Goal: Task Accomplishment & Management: Manage account settings

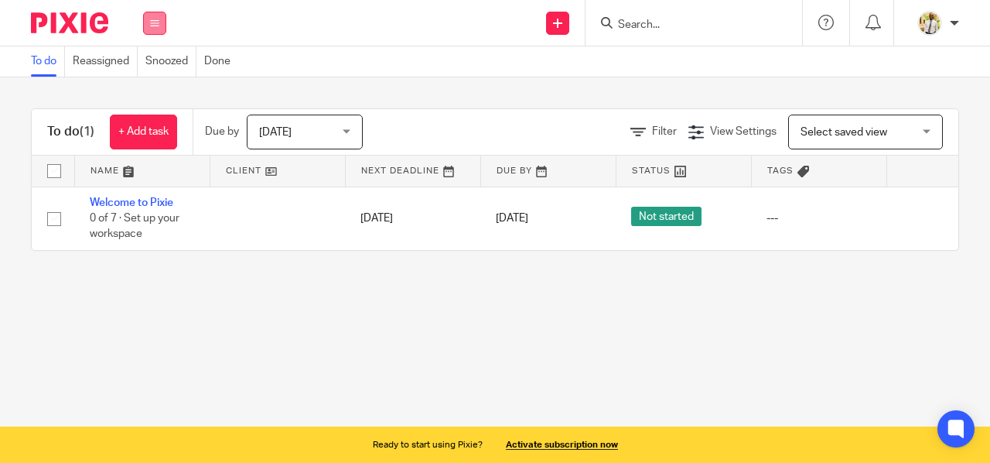
click at [152, 31] on button at bounding box center [154, 23] width 23 height 23
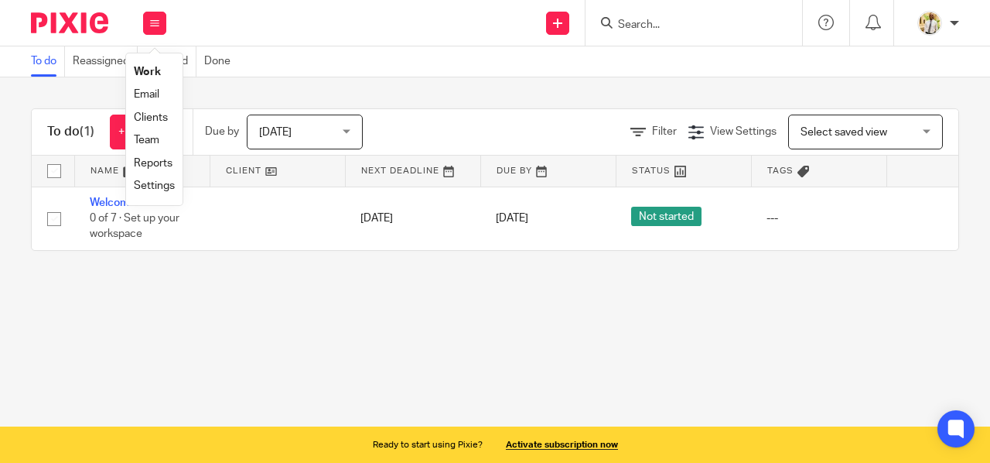
click at [956, 21] on div at bounding box center [954, 23] width 9 height 9
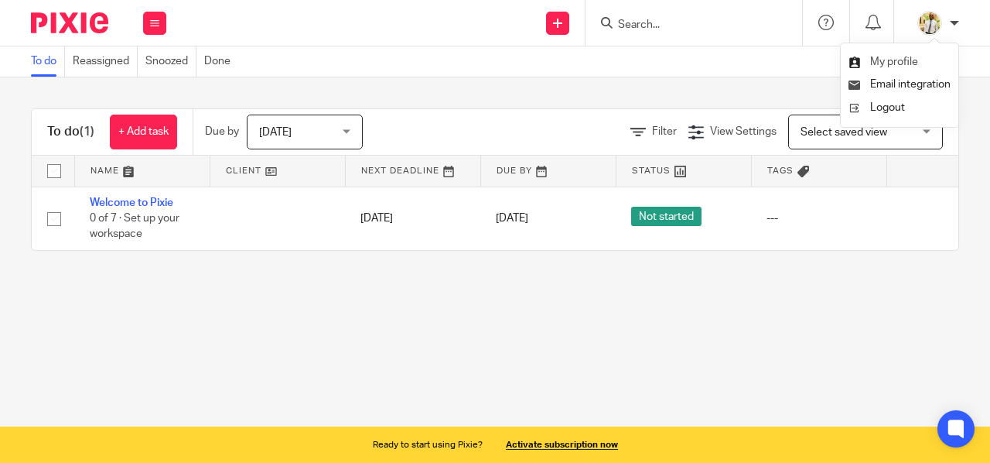
click at [906, 63] on span "My profile" at bounding box center [894, 61] width 48 height 11
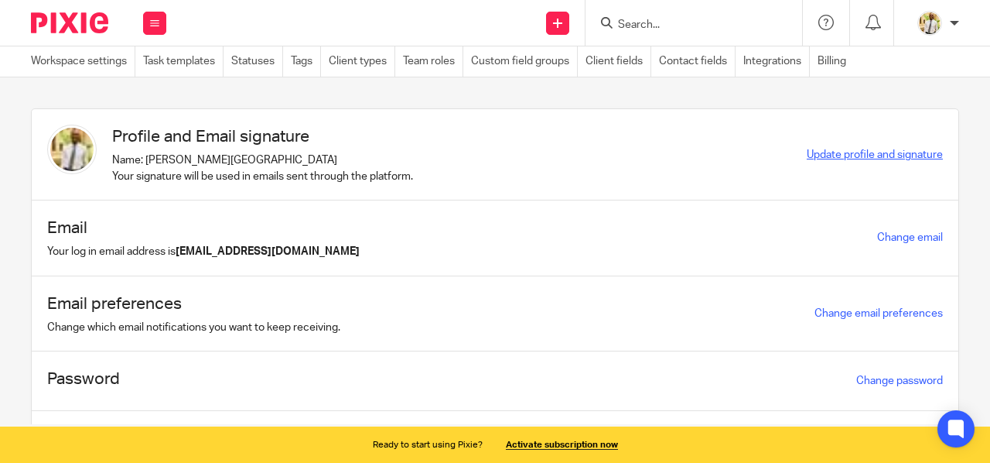
click at [823, 156] on span "Update profile and signature" at bounding box center [875, 154] width 136 height 11
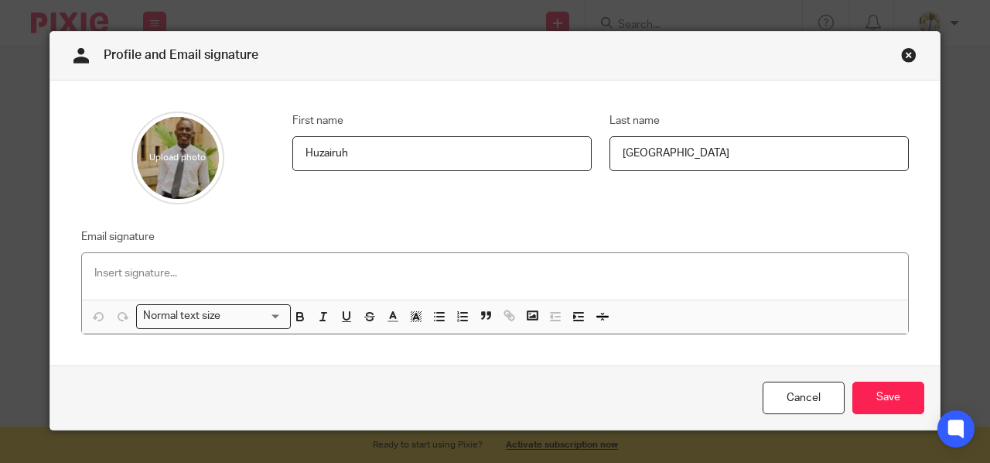
click at [167, 154] on input "file" at bounding box center [177, 157] width 93 height 93
drag, startPoint x: 158, startPoint y: 157, endPoint x: 184, endPoint y: 199, distance: 49.4
click at [184, 199] on input "file" at bounding box center [177, 157] width 93 height 93
click at [127, 272] on p at bounding box center [494, 272] width 801 height 15
click at [196, 271] on p "Huzairuh [GEOGRAPHIC_DATA]" at bounding box center [494, 272] width 801 height 15
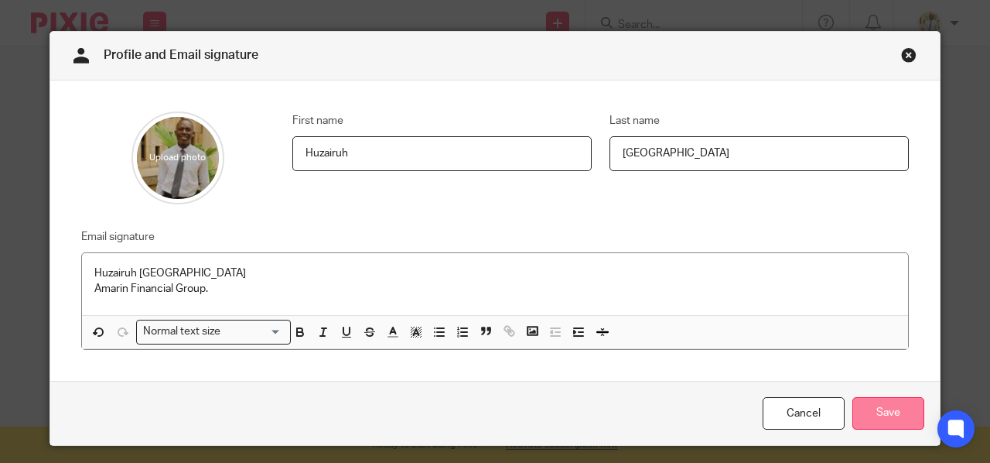
click at [874, 413] on input "Save" at bounding box center [888, 413] width 72 height 33
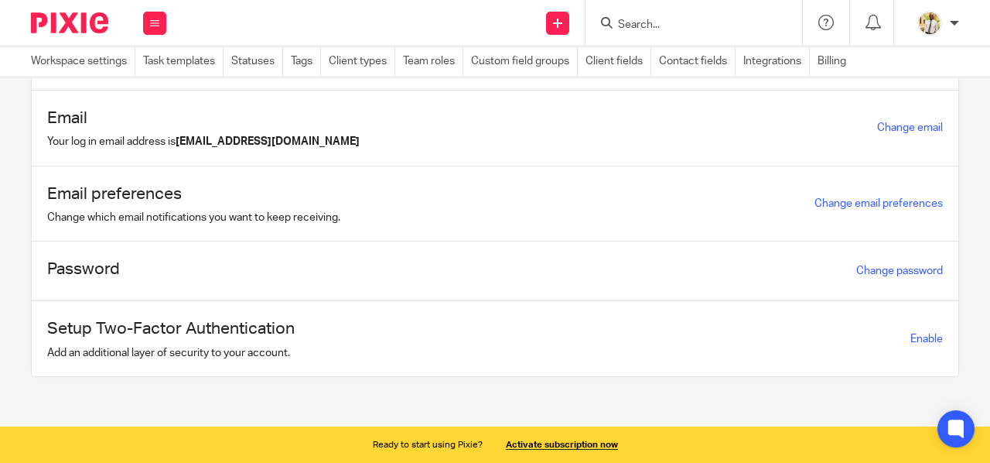
scroll to position [115, 0]
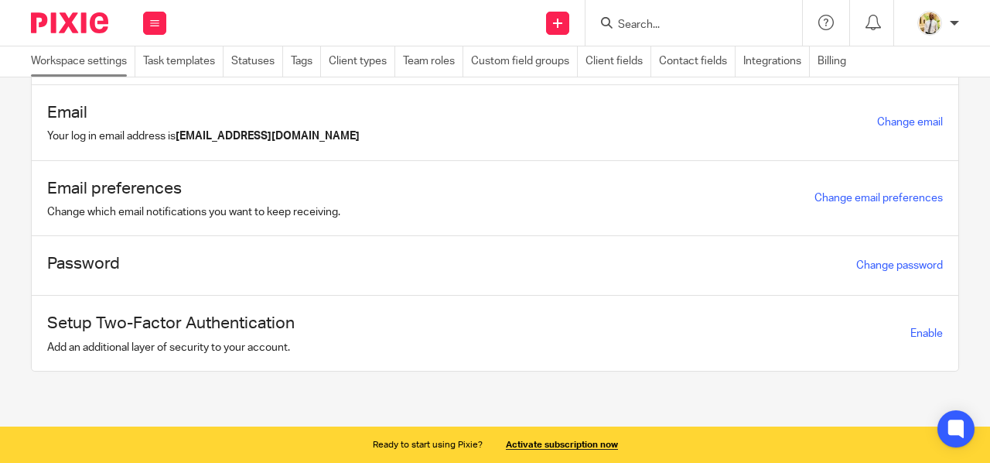
click at [96, 54] on link "Workspace settings" at bounding box center [83, 61] width 104 height 30
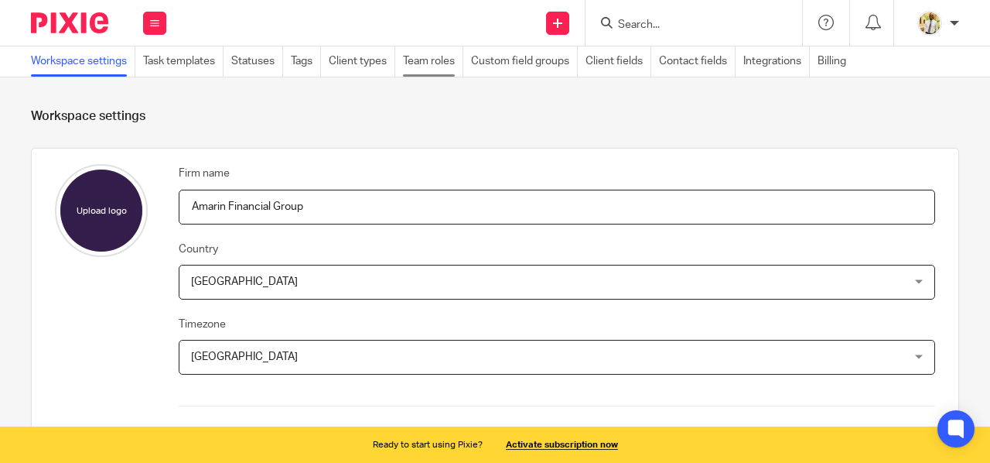
click at [438, 61] on link "Team roles" at bounding box center [433, 61] width 60 height 30
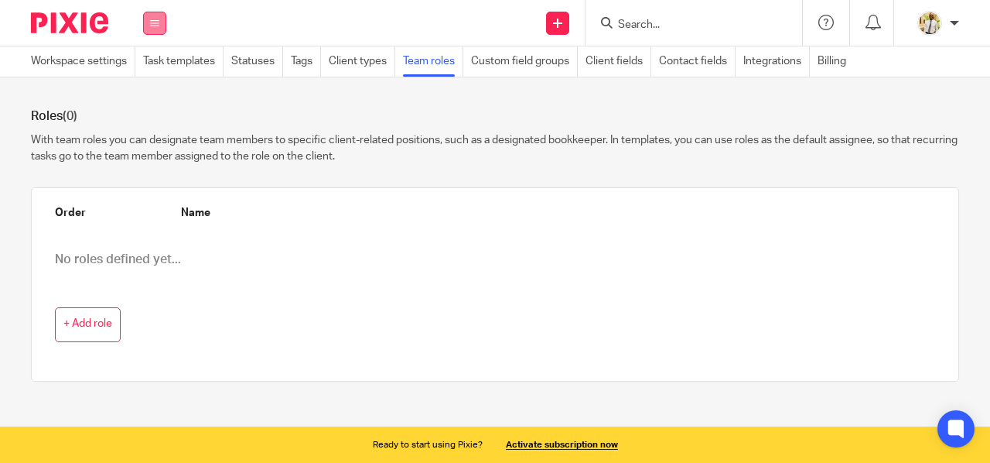
click at [159, 31] on button at bounding box center [154, 23] width 23 height 23
click at [147, 73] on link "Work" at bounding box center [145, 72] width 25 height 11
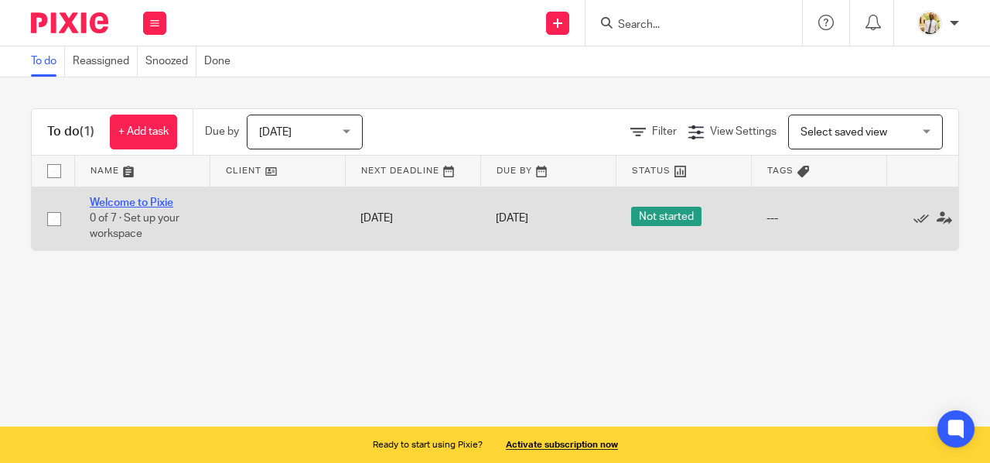
click at [133, 202] on link "Welcome to Pixie" at bounding box center [132, 202] width 84 height 11
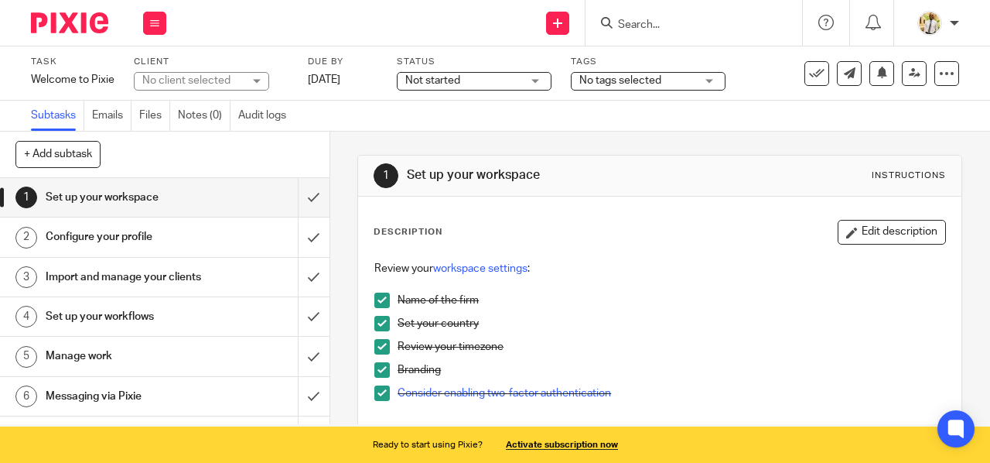
click at [184, 202] on h1 "Set up your workspace" at bounding box center [125, 197] width 158 height 23
click at [862, 231] on button "Edit description" at bounding box center [892, 232] width 108 height 25
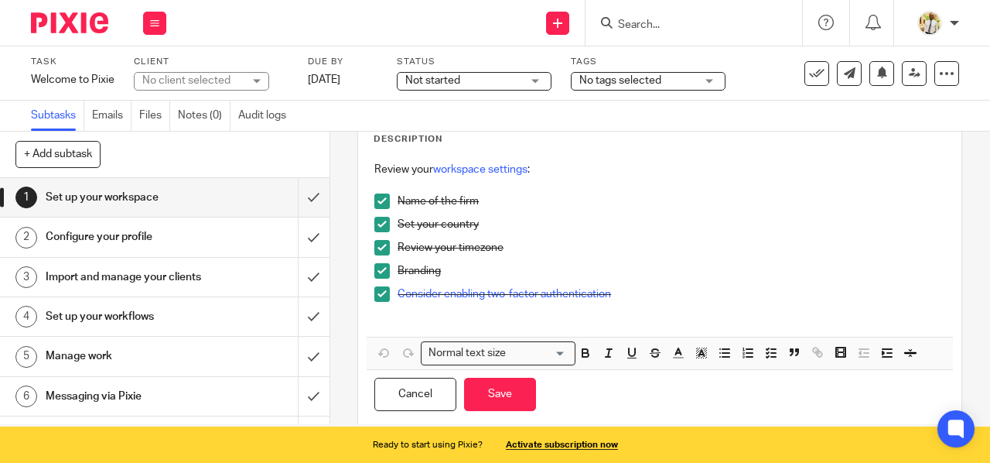
scroll to position [80, 0]
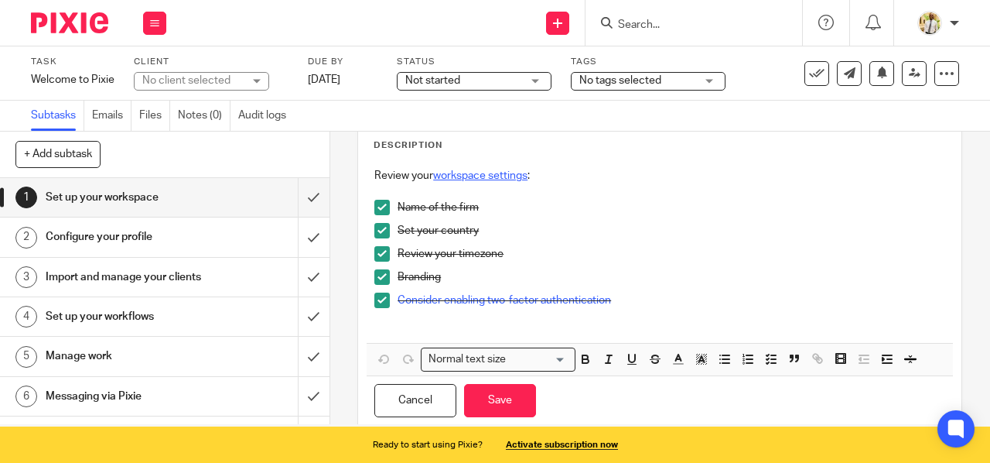
click at [458, 176] on link "workspace settings" at bounding box center [480, 175] width 94 height 11
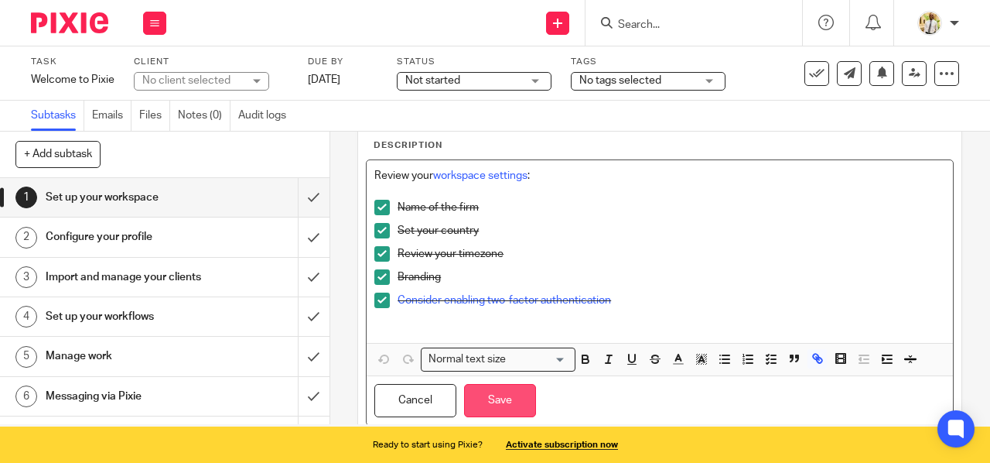
click at [497, 396] on button "Save" at bounding box center [500, 400] width 72 height 33
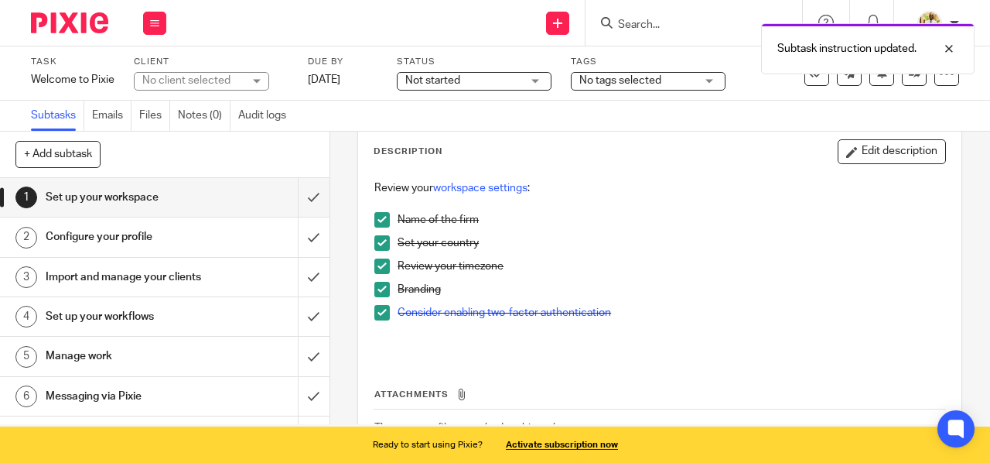
click at [210, 237] on div "Configure your profile" at bounding box center [164, 236] width 237 height 23
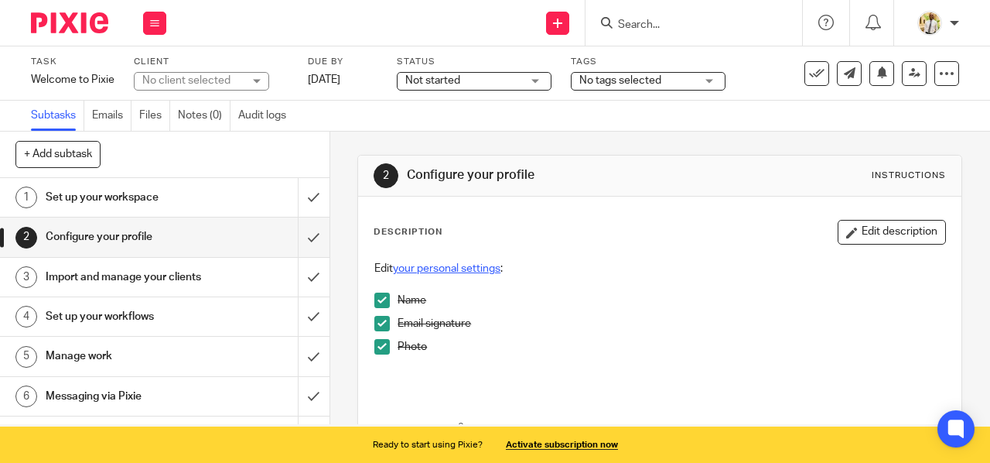
click at [482, 267] on link "your personal settings" at bounding box center [447, 268] width 108 height 11
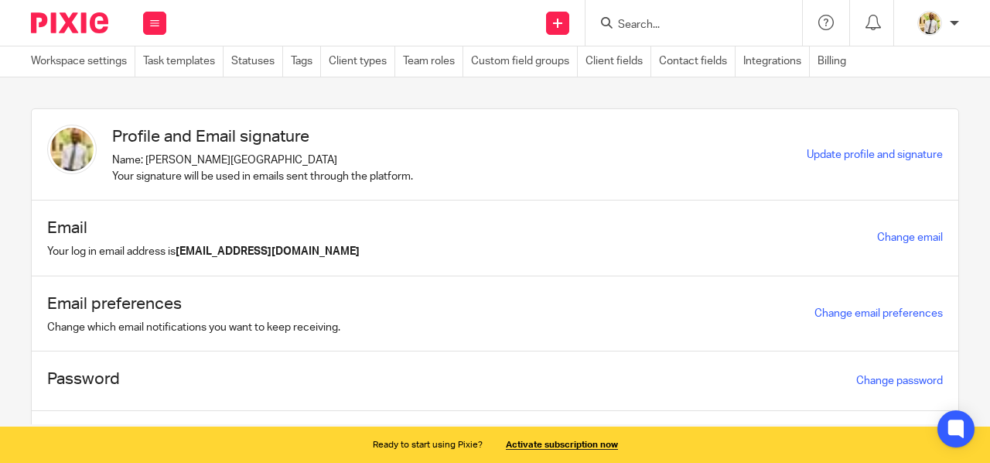
click at [308, 251] on b "[EMAIL_ADDRESS][DOMAIN_NAME]" at bounding box center [268, 251] width 184 height 11
click at [839, 312] on link "Change email preferences" at bounding box center [878, 313] width 128 height 11
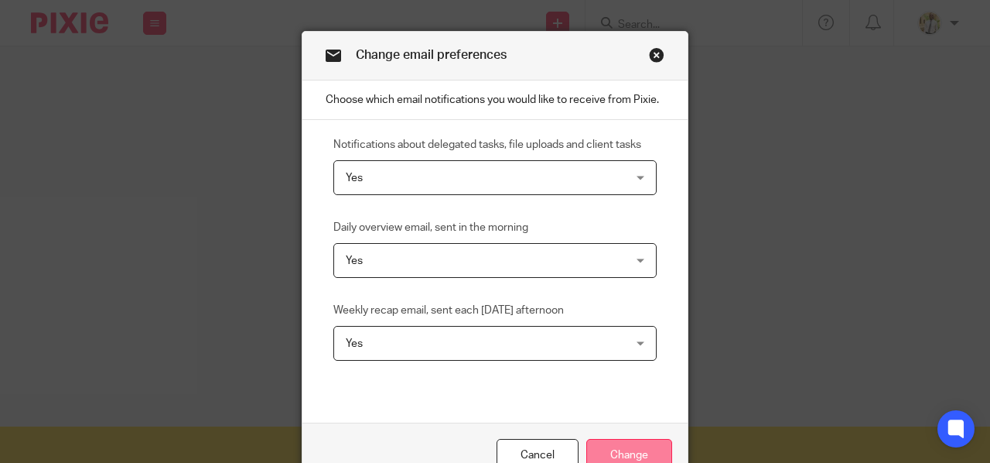
click at [613, 449] on input "Change" at bounding box center [629, 455] width 86 height 33
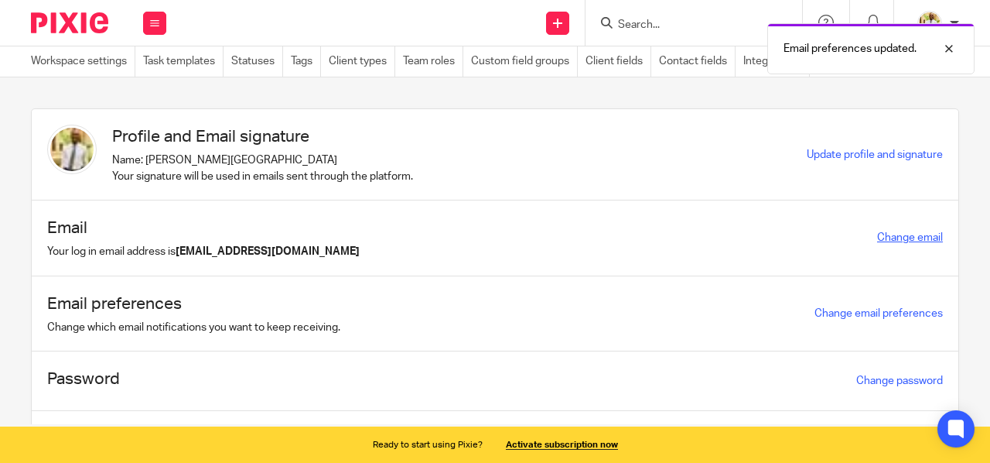
click at [877, 234] on link "Change email" at bounding box center [910, 237] width 66 height 11
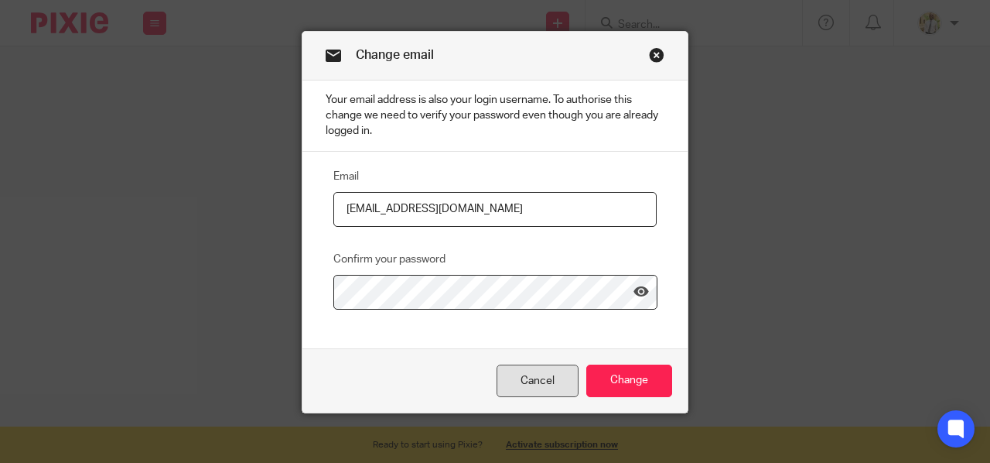
click at [517, 380] on link "Cancel" at bounding box center [538, 380] width 82 height 33
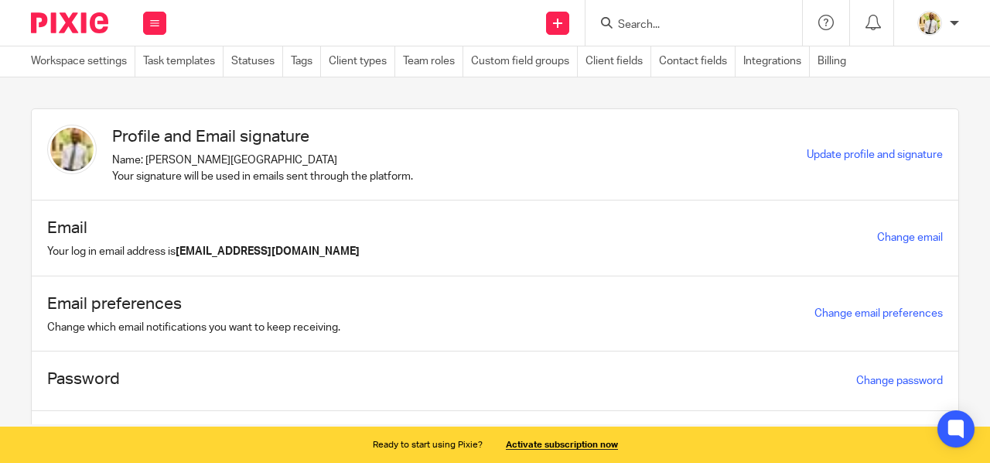
scroll to position [115, 0]
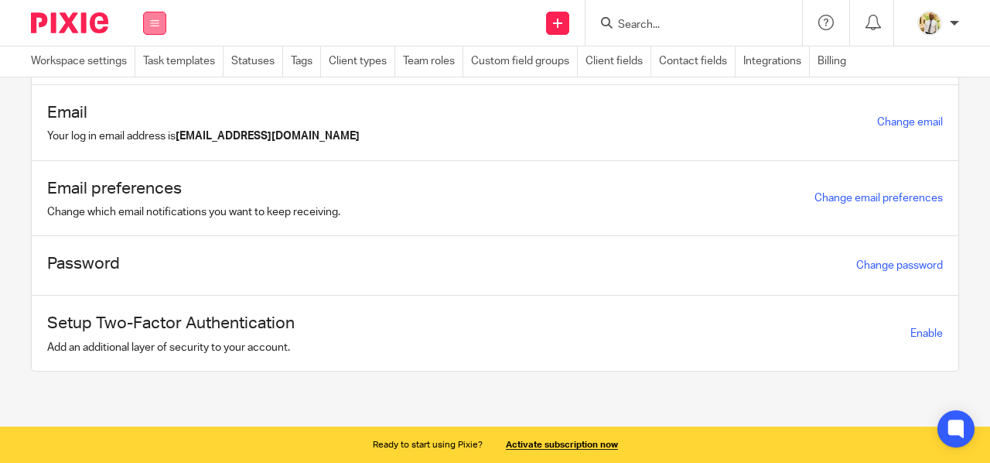
click at [159, 20] on icon at bounding box center [154, 23] width 9 height 9
click at [150, 70] on link "Work" at bounding box center [145, 72] width 25 height 11
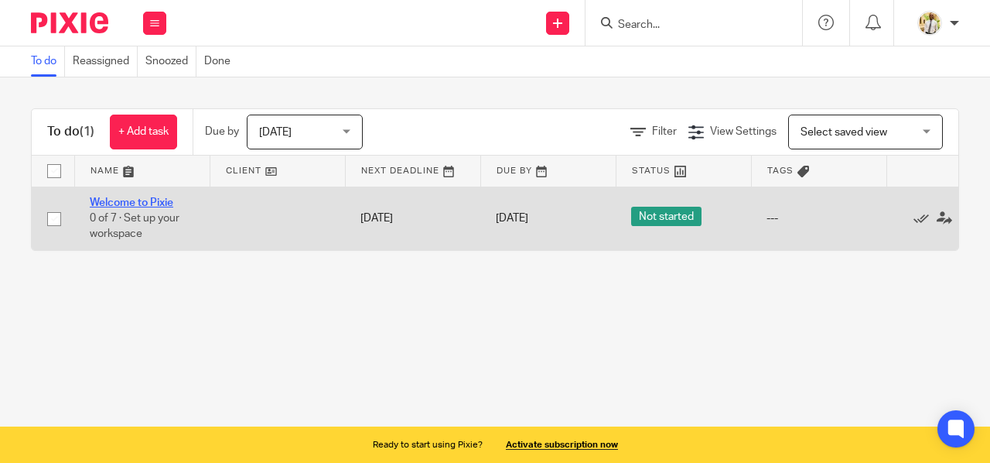
click at [141, 204] on link "Welcome to Pixie" at bounding box center [132, 202] width 84 height 11
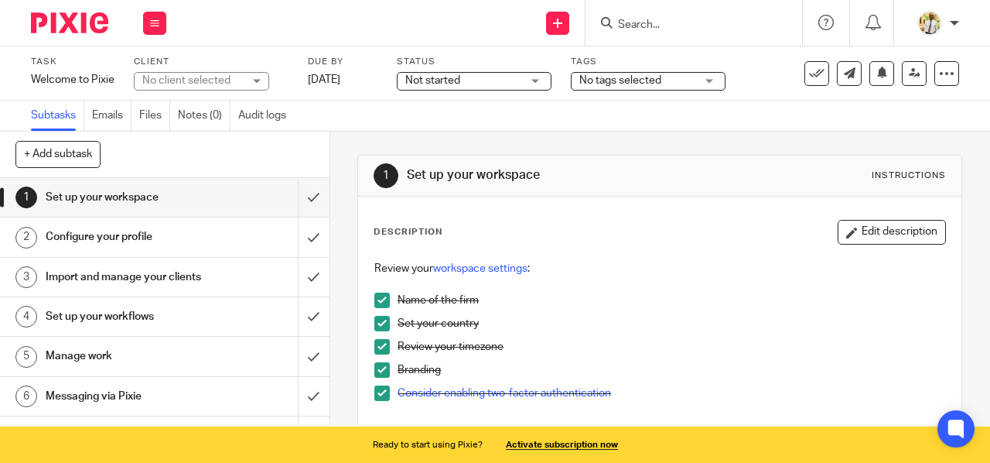
click at [68, 274] on h1 "Import and manage your clients" at bounding box center [125, 276] width 158 height 23
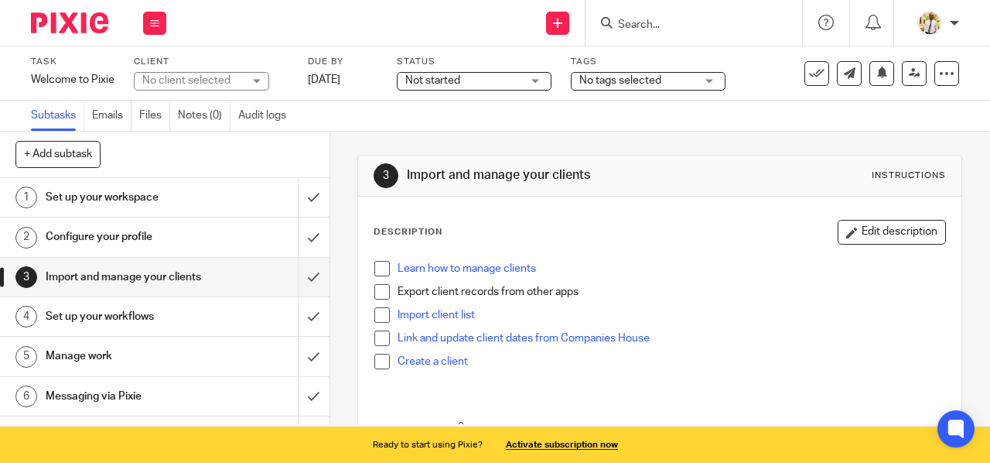
click at [101, 328] on h1 "Set up your workflows" at bounding box center [125, 316] width 158 height 23
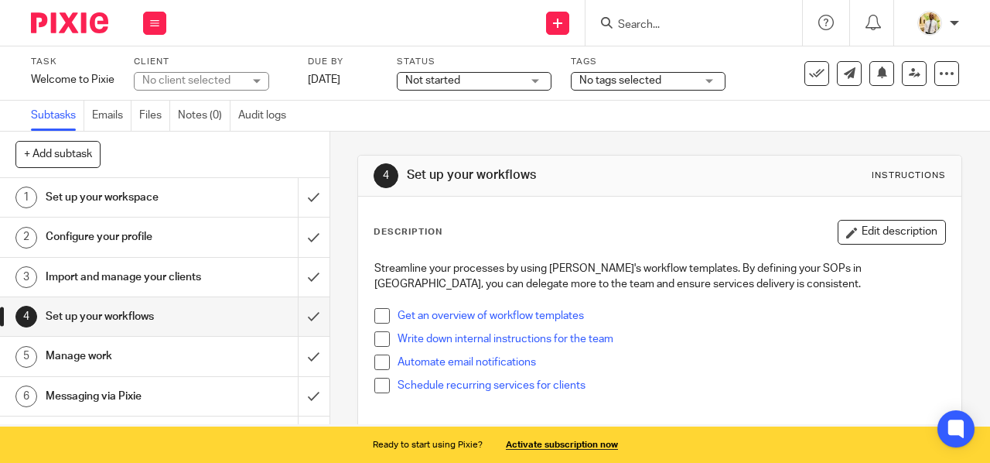
click at [381, 321] on span at bounding box center [381, 315] width 15 height 15
click at [378, 336] on span at bounding box center [381, 338] width 15 height 15
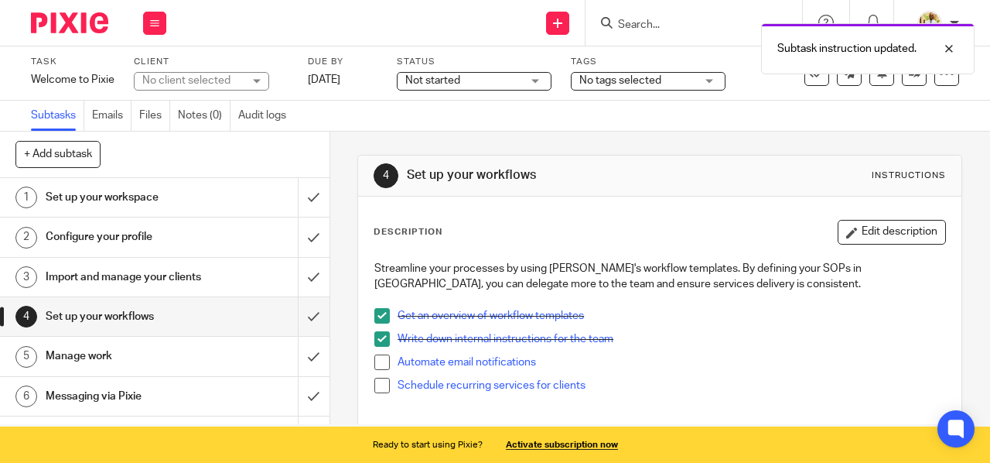
click at [379, 367] on span at bounding box center [381, 361] width 15 height 15
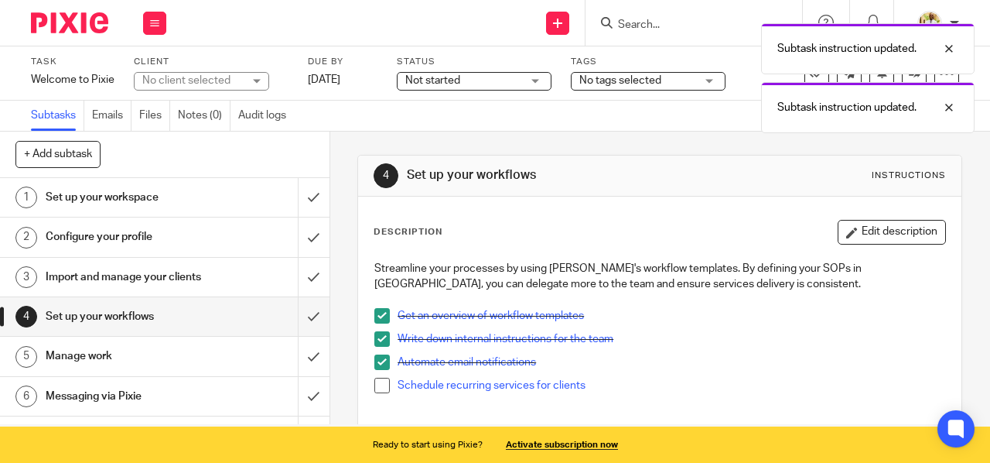
click at [377, 390] on span at bounding box center [381, 384] width 15 height 15
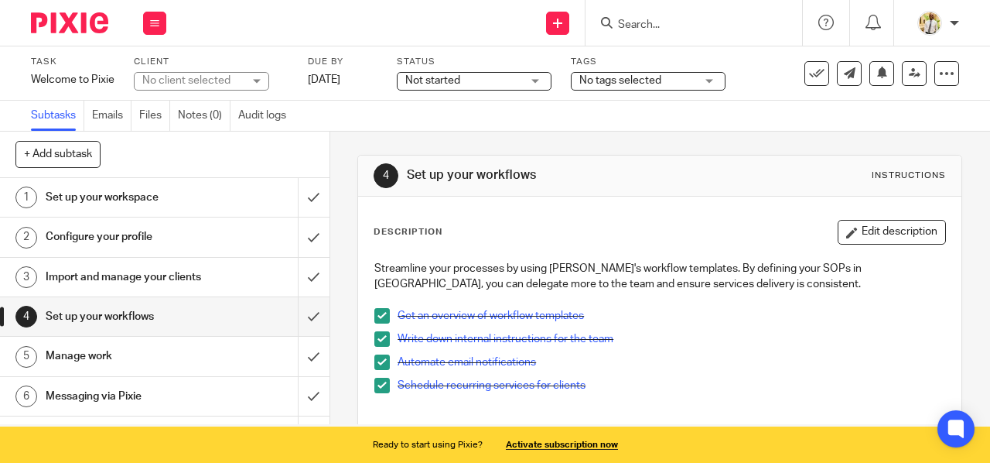
click at [135, 367] on h1 "Manage work" at bounding box center [125, 355] width 158 height 23
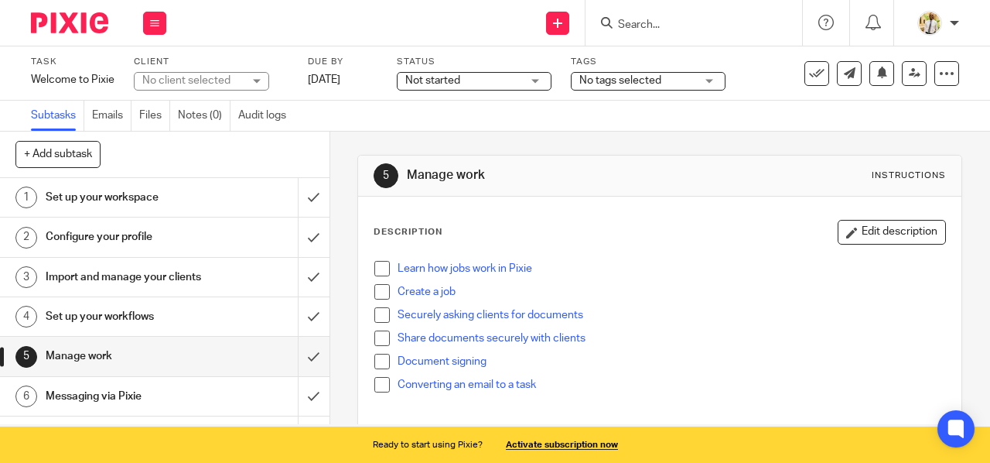
click at [374, 268] on span at bounding box center [381, 268] width 15 height 15
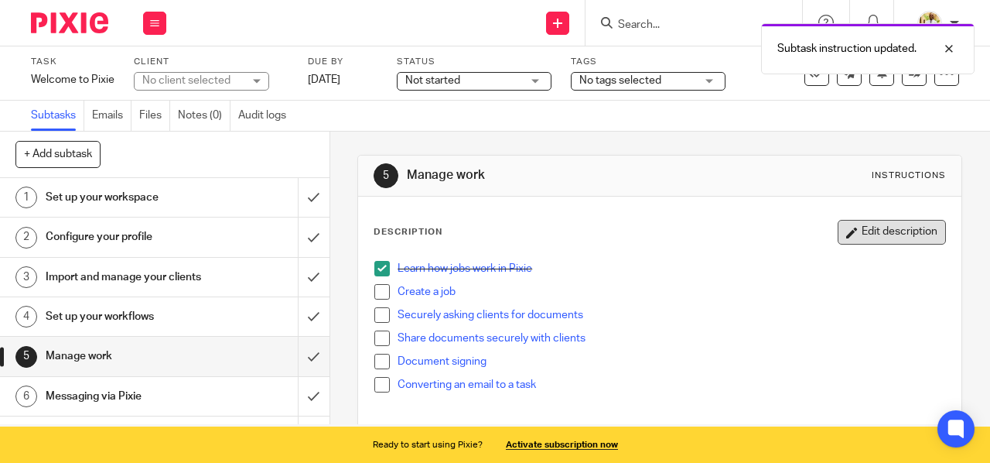
click at [840, 235] on button "Edit description" at bounding box center [892, 232] width 108 height 25
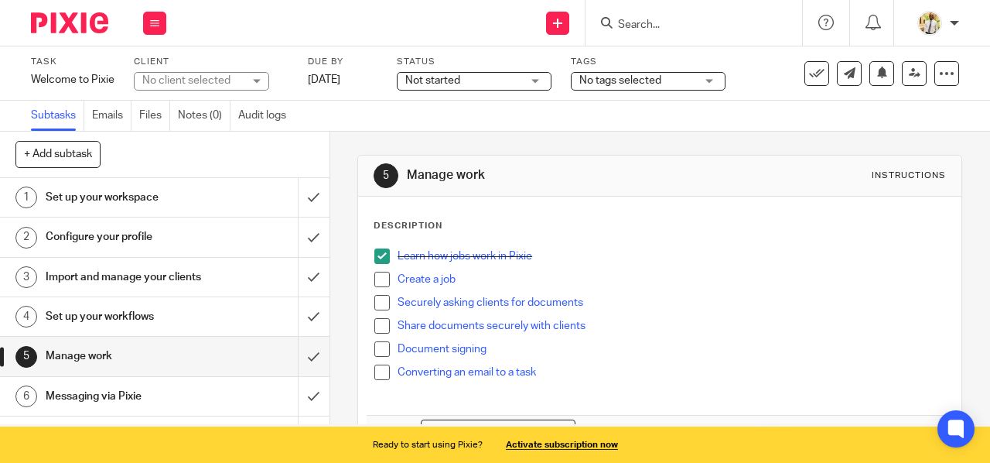
click at [375, 281] on span at bounding box center [381, 278] width 15 height 15
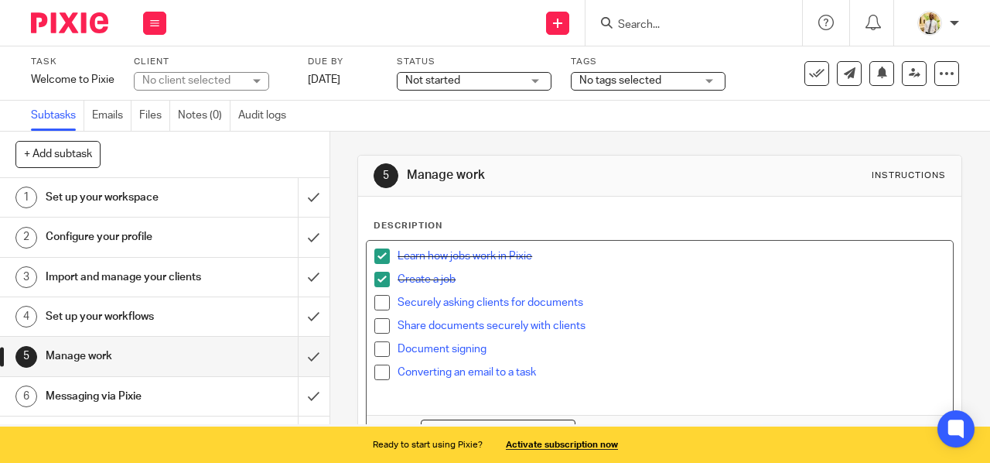
click at [375, 299] on span at bounding box center [381, 302] width 15 height 15
click at [376, 325] on span at bounding box center [381, 325] width 15 height 15
click at [377, 349] on span at bounding box center [381, 348] width 15 height 15
click at [377, 372] on span at bounding box center [381, 371] width 15 height 15
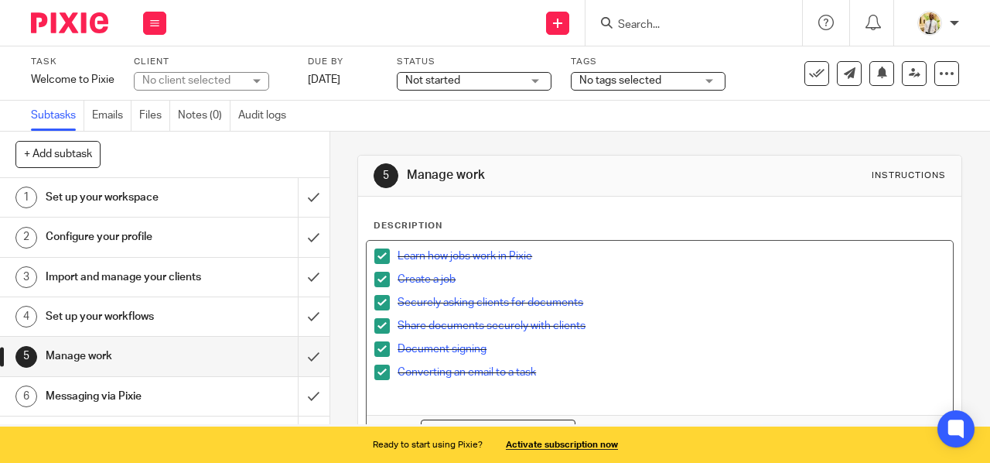
click at [179, 195] on h1 "Set up your workspace" at bounding box center [125, 197] width 158 height 23
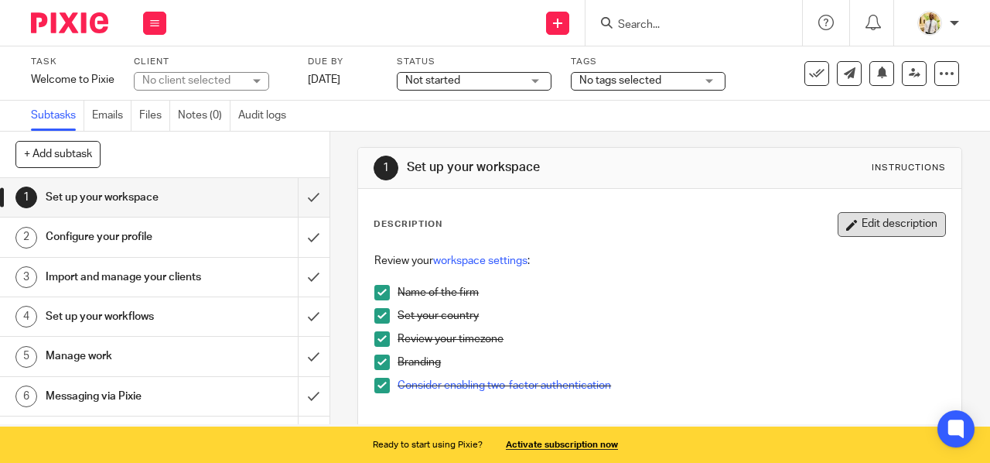
scroll to position [7, 0]
click at [878, 225] on button "Edit description" at bounding box center [892, 225] width 108 height 25
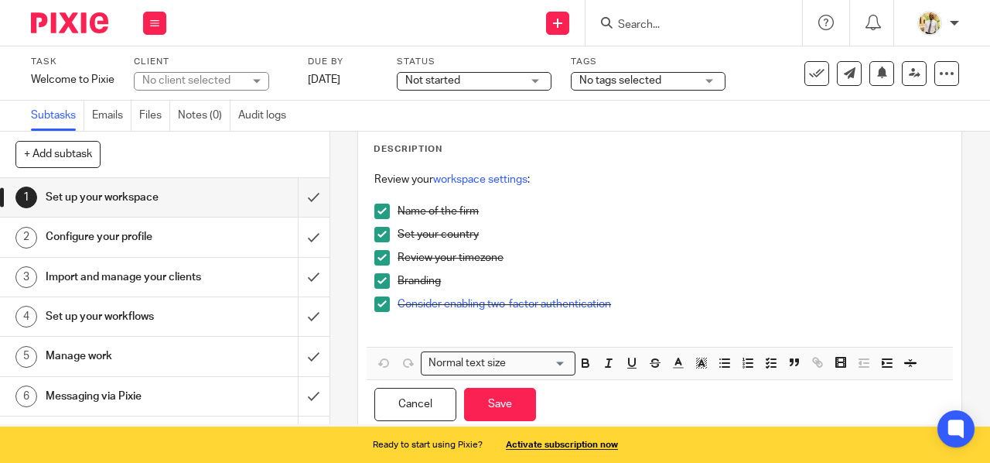
scroll to position [80, 0]
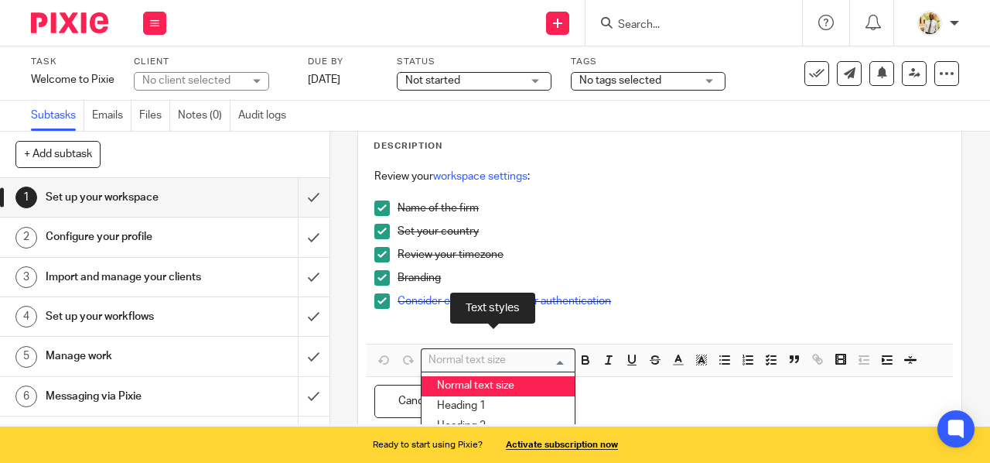
click at [435, 357] on div "Normal text size" at bounding box center [495, 358] width 146 height 19
click at [447, 384] on li "Normal text size" at bounding box center [498, 386] width 153 height 20
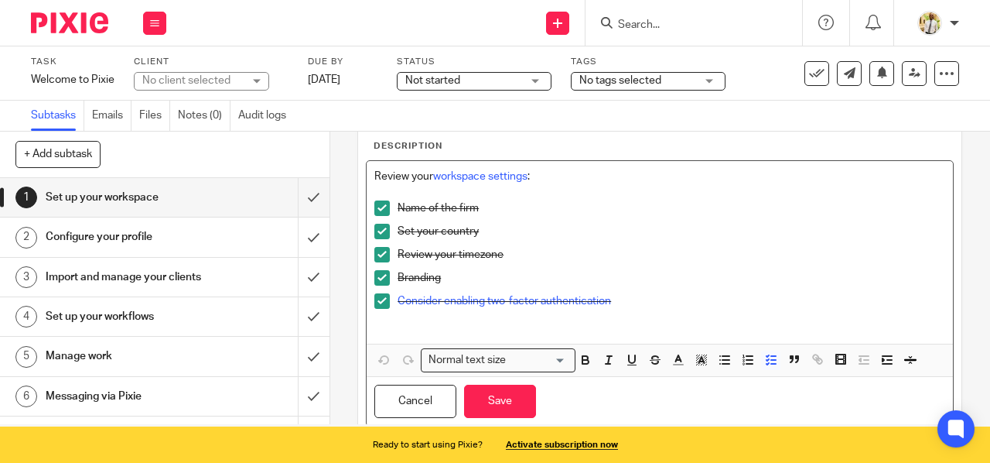
click at [391, 205] on li "Name of the firm" at bounding box center [659, 211] width 571 height 23
click at [388, 225] on li "Set your country" at bounding box center [659, 235] width 571 height 23
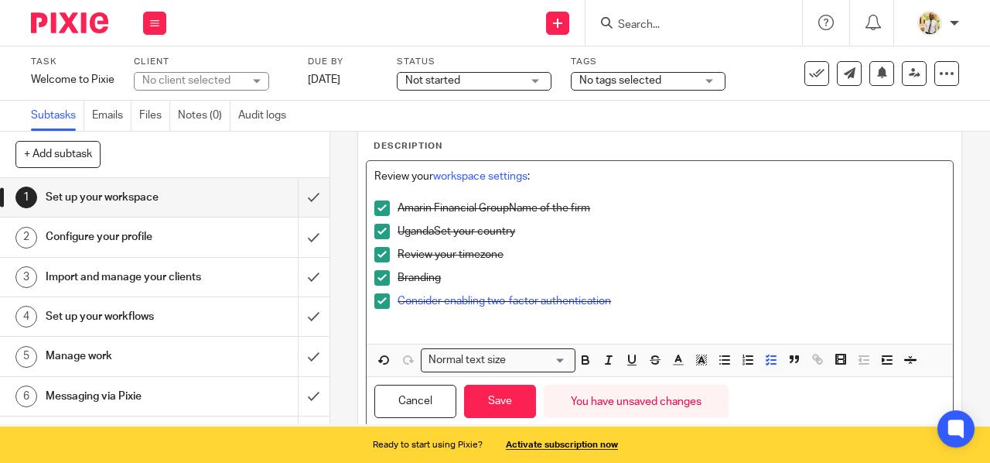
click at [388, 251] on li "Review your timezone" at bounding box center [659, 258] width 571 height 23
click at [480, 178] on link "workspace settings" at bounding box center [480, 176] width 94 height 11
click at [524, 180] on link "workspace settings" at bounding box center [480, 176] width 94 height 11
click at [388, 251] on li "Review your timezone" at bounding box center [659, 258] width 571 height 23
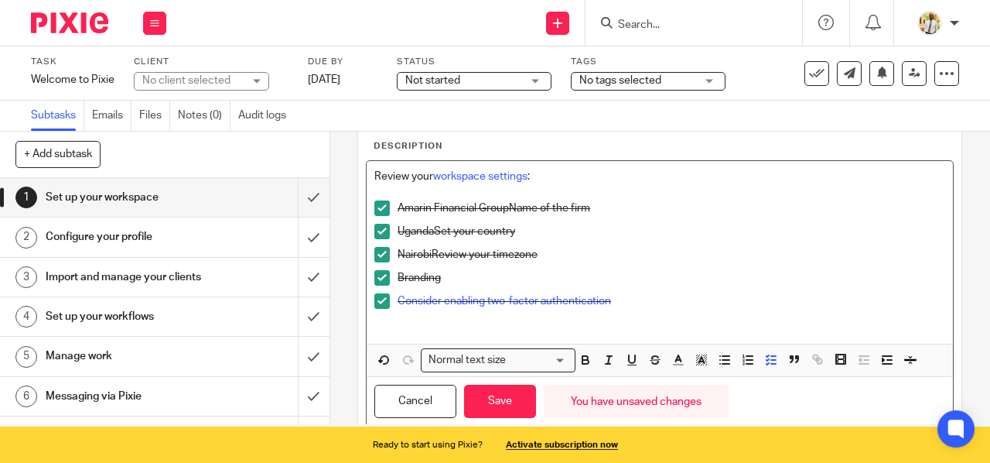
click at [390, 276] on li "Branding" at bounding box center [659, 281] width 571 height 23
click at [377, 271] on span at bounding box center [381, 277] width 15 height 15
click at [377, 299] on span at bounding box center [381, 300] width 15 height 15
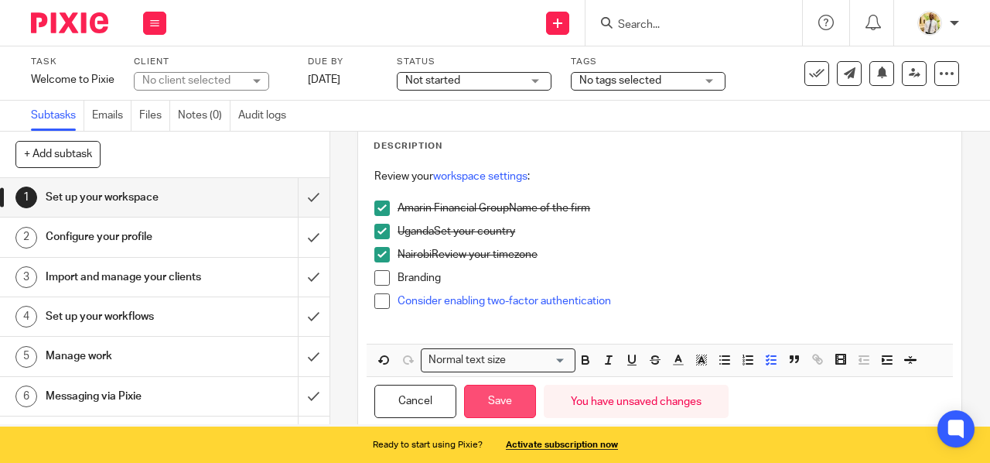
click at [500, 400] on button "Save" at bounding box center [500, 400] width 72 height 33
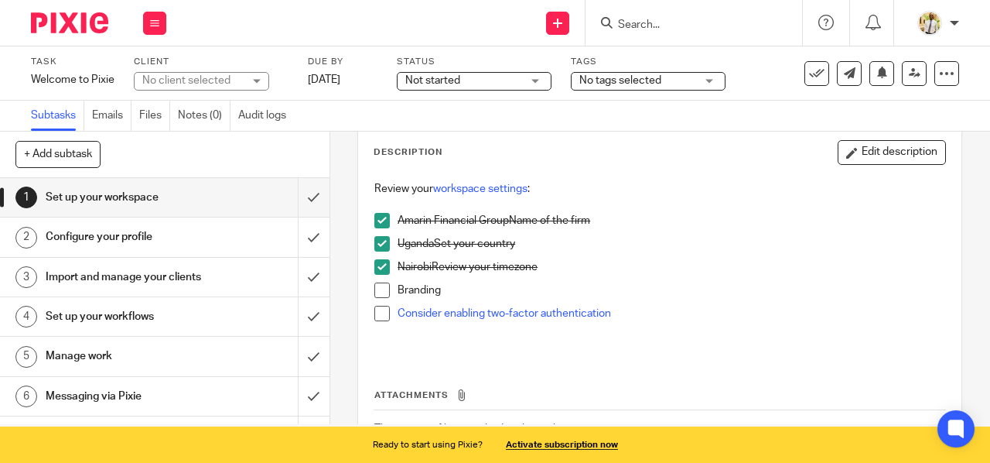
click at [161, 237] on h1 "Configure your profile" at bounding box center [125, 236] width 158 height 23
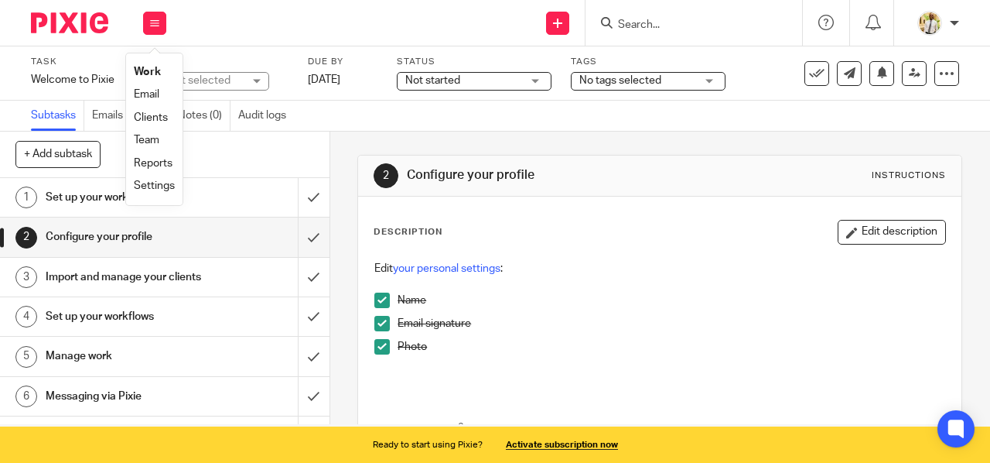
click at [145, 73] on link "Work" at bounding box center [147, 72] width 27 height 11
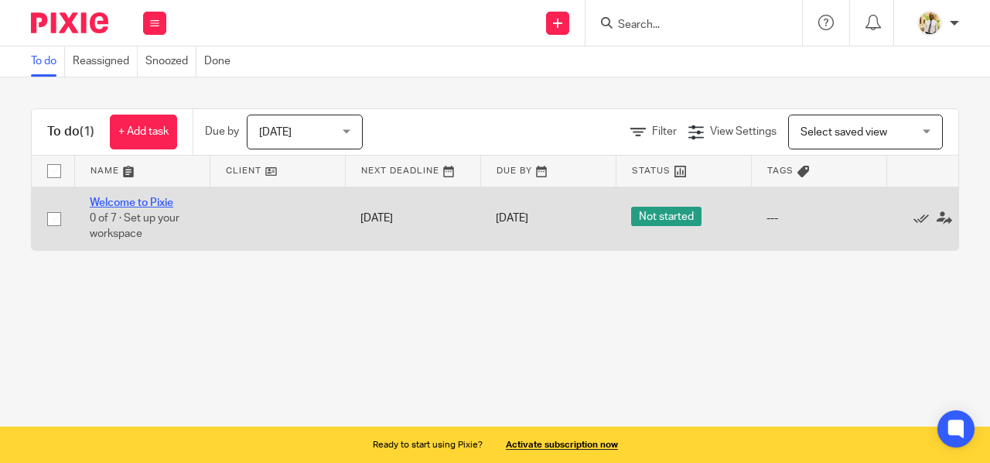
click at [133, 203] on link "Welcome to Pixie" at bounding box center [132, 202] width 84 height 11
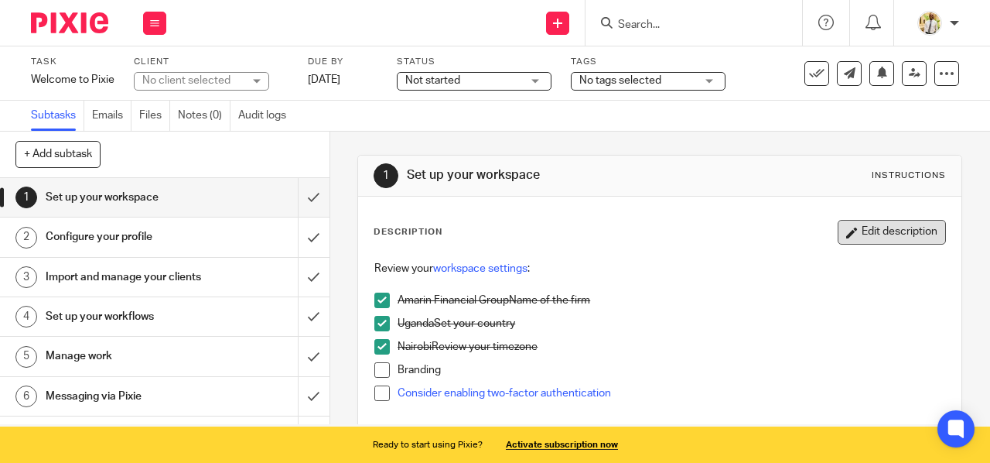
click at [872, 232] on button "Edit description" at bounding box center [892, 232] width 108 height 25
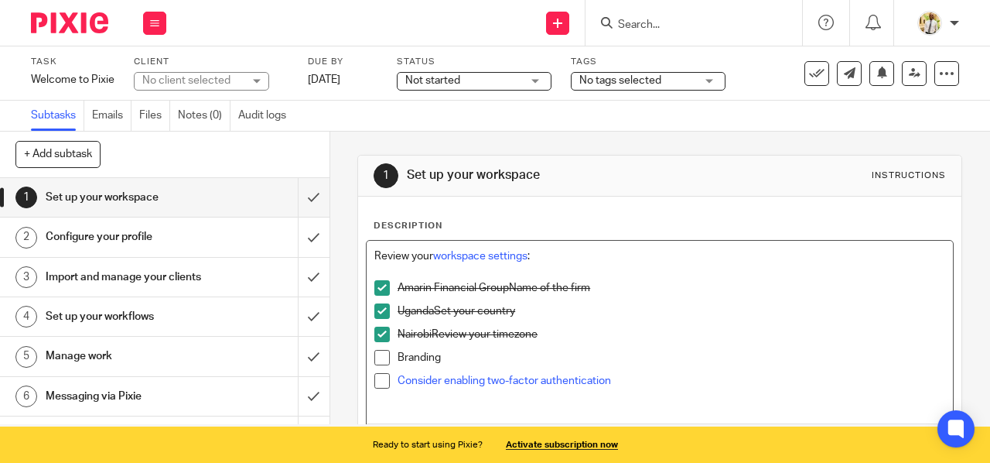
click at [504, 288] on p "Amarin Financial GroupName of the firm" at bounding box center [672, 287] width 548 height 15
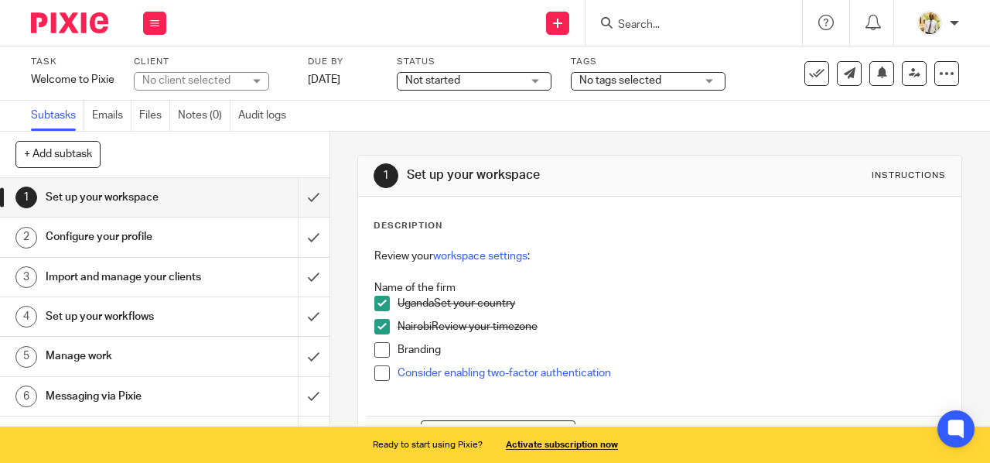
click at [121, 237] on h1 "Configure your profile" at bounding box center [125, 236] width 158 height 23
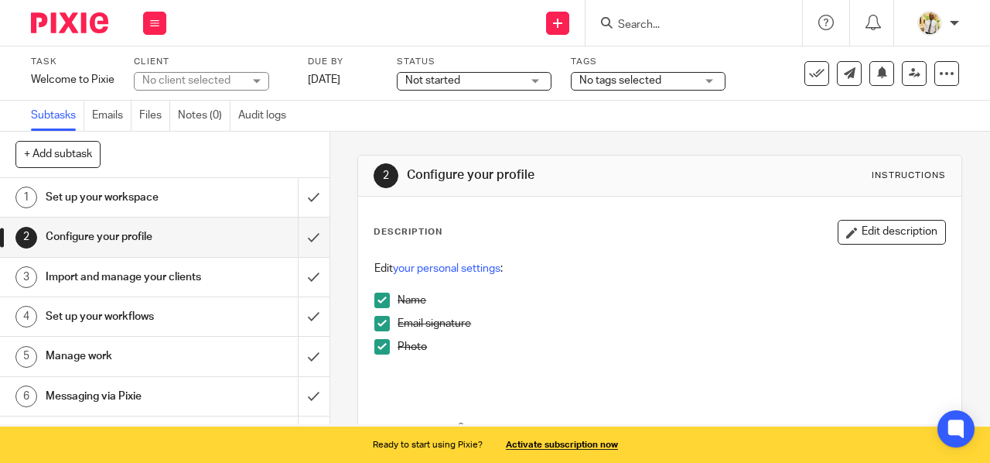
click at [228, 194] on div "Set up your workspace" at bounding box center [164, 197] width 237 height 23
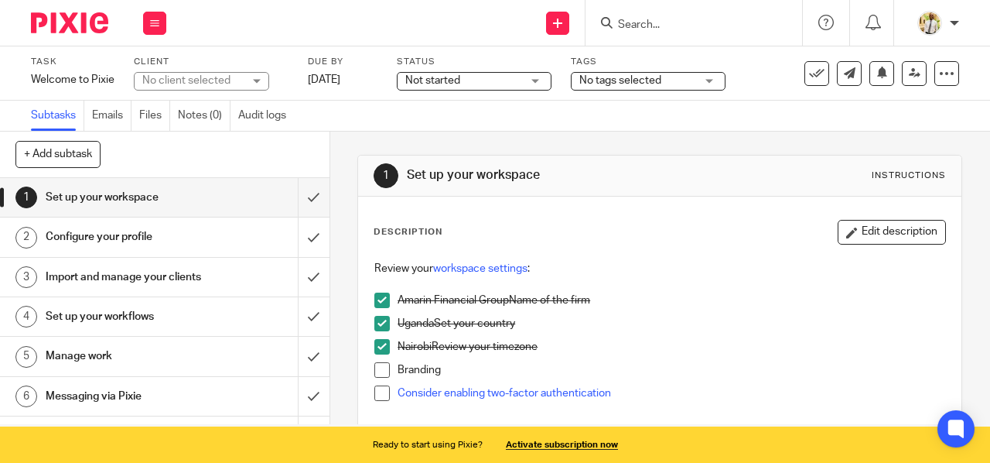
click at [505, 299] on p "Amarin Financial GroupName of the firm" at bounding box center [672, 299] width 548 height 15
click at [848, 230] on button "Edit description" at bounding box center [892, 232] width 108 height 25
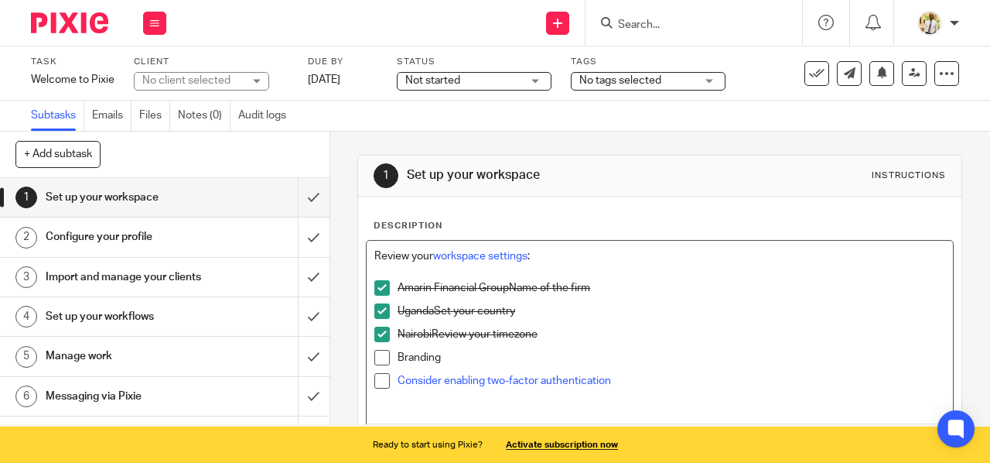
click at [503, 285] on p "Amarin Financial GroupName of the firm" at bounding box center [672, 287] width 548 height 15
click at [429, 309] on p "UgandaSet your country" at bounding box center [672, 310] width 548 height 15
click at [427, 333] on p "NairobiReview your timezone" at bounding box center [672, 333] width 548 height 15
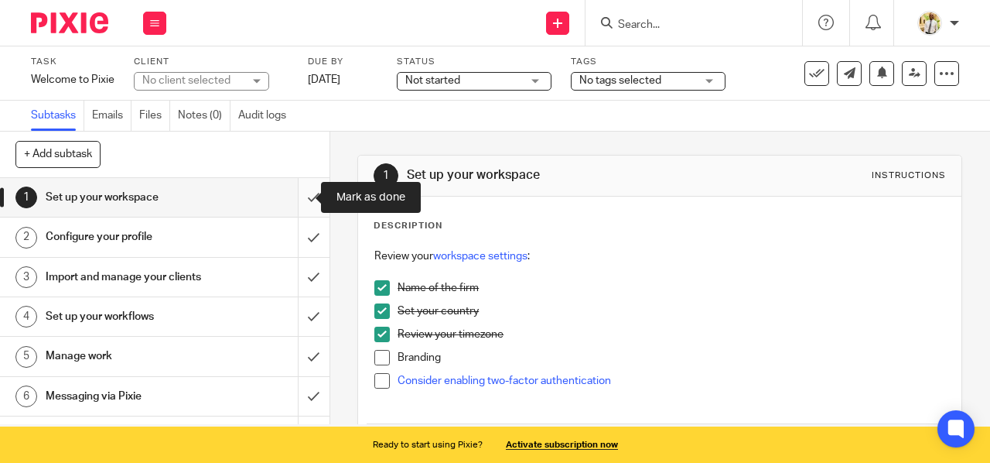
click at [291, 207] on input "submit" at bounding box center [164, 197] width 329 height 39
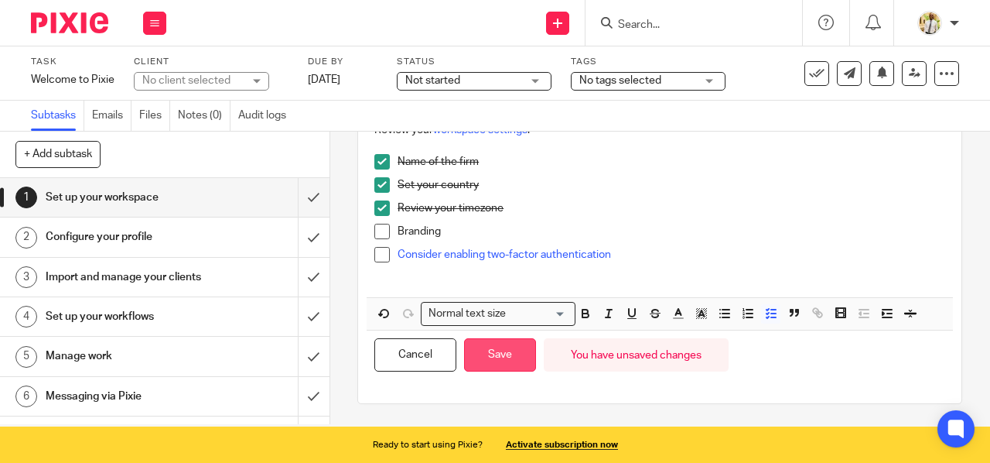
click at [498, 352] on button "Save" at bounding box center [500, 354] width 72 height 33
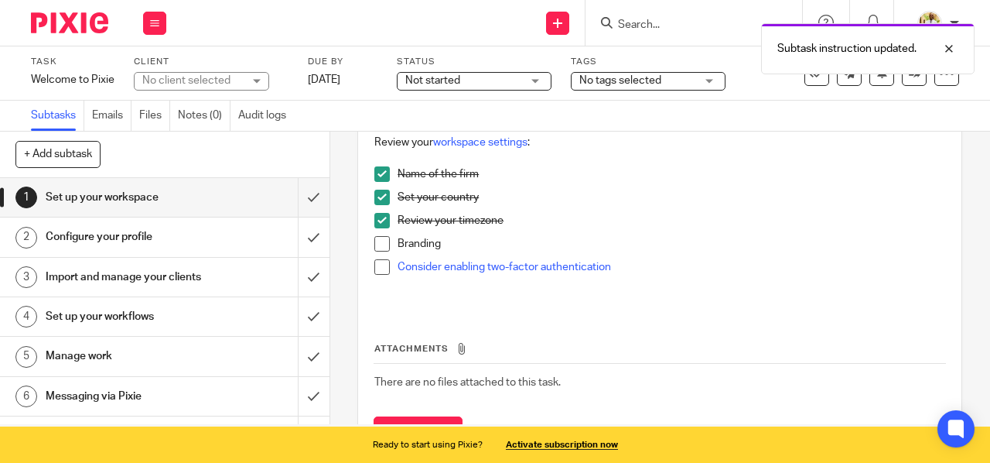
scroll to position [138, 0]
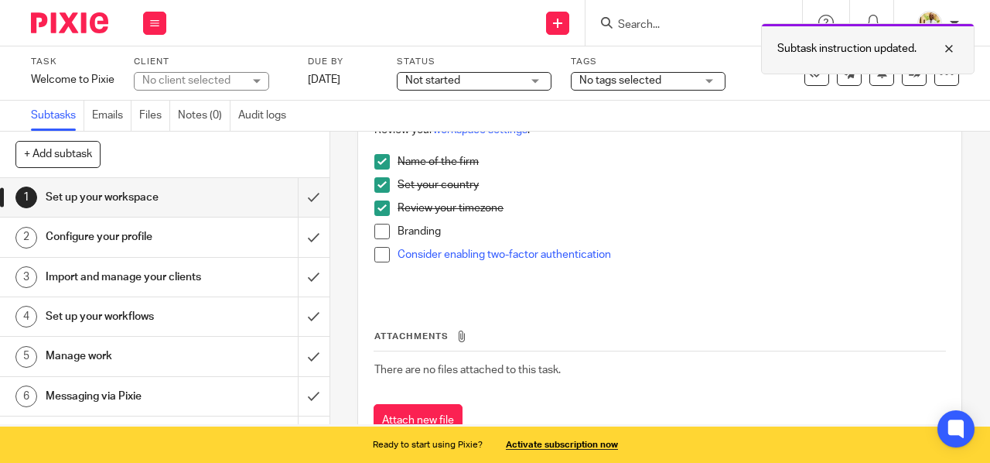
click at [953, 47] on div at bounding box center [938, 48] width 42 height 19
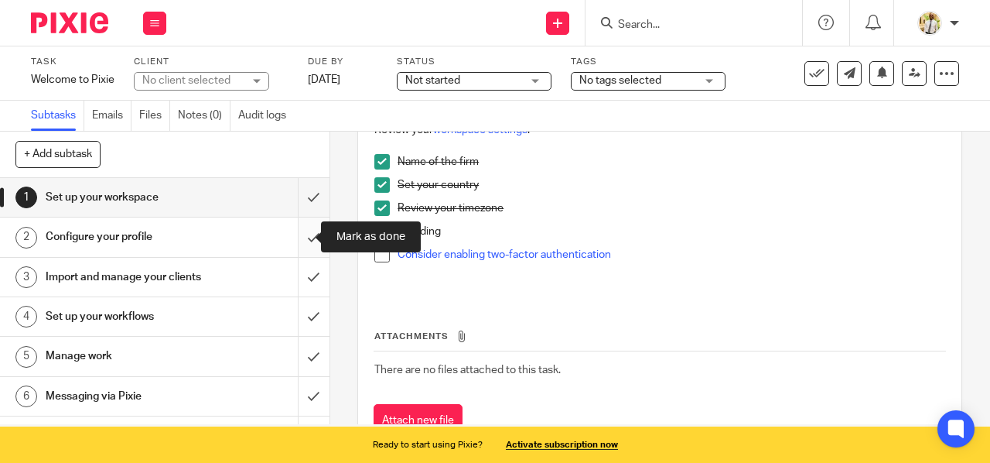
click at [292, 235] on input "submit" at bounding box center [164, 236] width 329 height 39
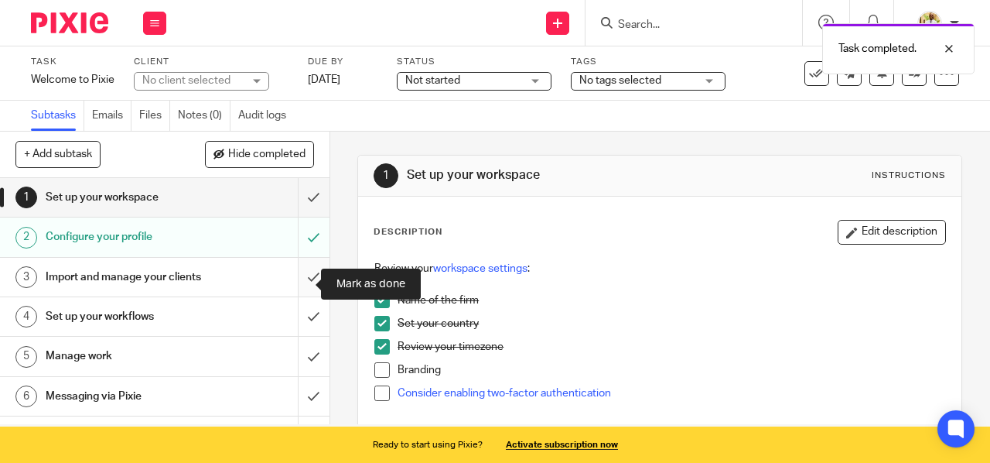
click at [295, 288] on input "submit" at bounding box center [164, 277] width 329 height 39
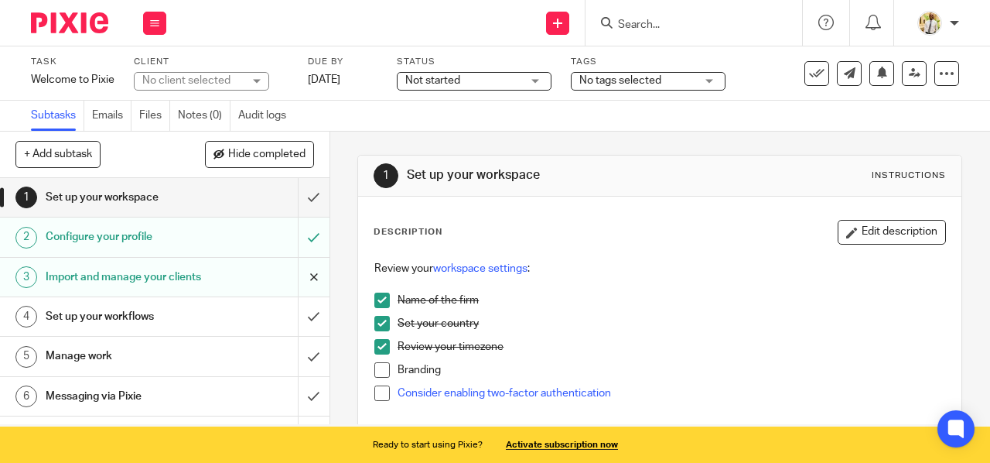
click at [299, 285] on input "submit" at bounding box center [164, 277] width 329 height 39
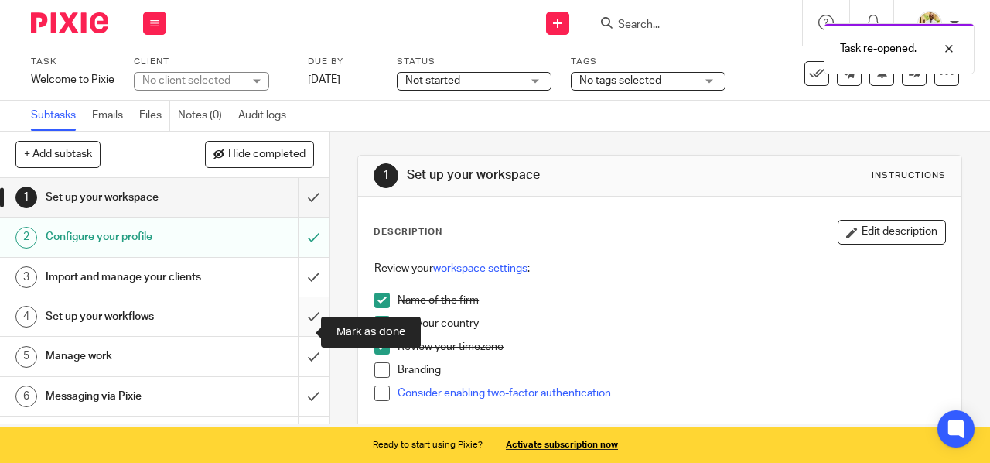
click at [296, 336] on input "submit" at bounding box center [164, 316] width 329 height 39
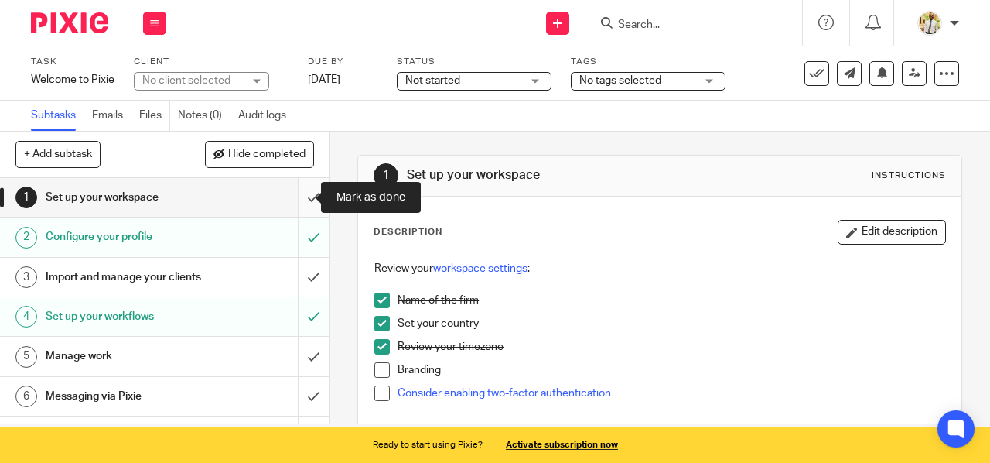
click at [297, 204] on input "submit" at bounding box center [164, 197] width 329 height 39
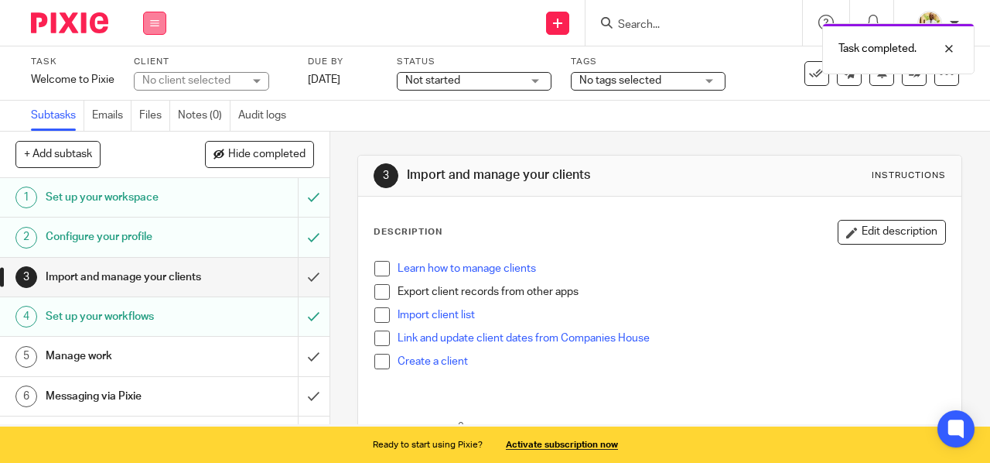
click at [154, 18] on button at bounding box center [154, 23] width 23 height 23
click at [149, 69] on link "Work" at bounding box center [147, 72] width 27 height 11
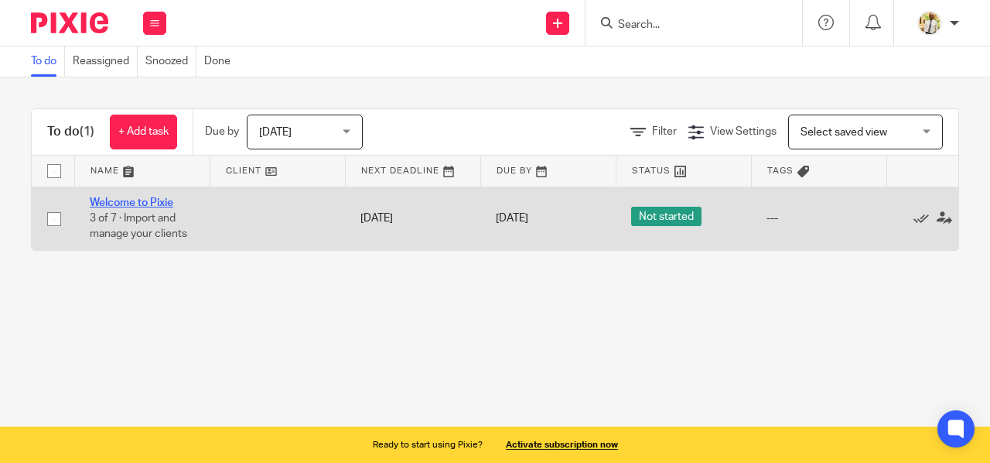
click at [141, 197] on link "Welcome to Pixie" at bounding box center [132, 202] width 84 height 11
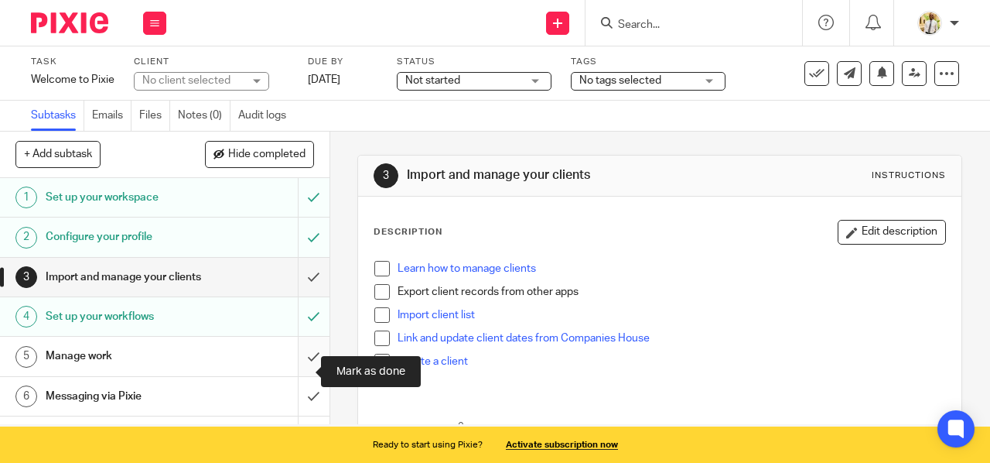
click at [297, 375] on input "submit" at bounding box center [164, 355] width 329 height 39
click at [295, 364] on input "submit" at bounding box center [164, 355] width 329 height 39
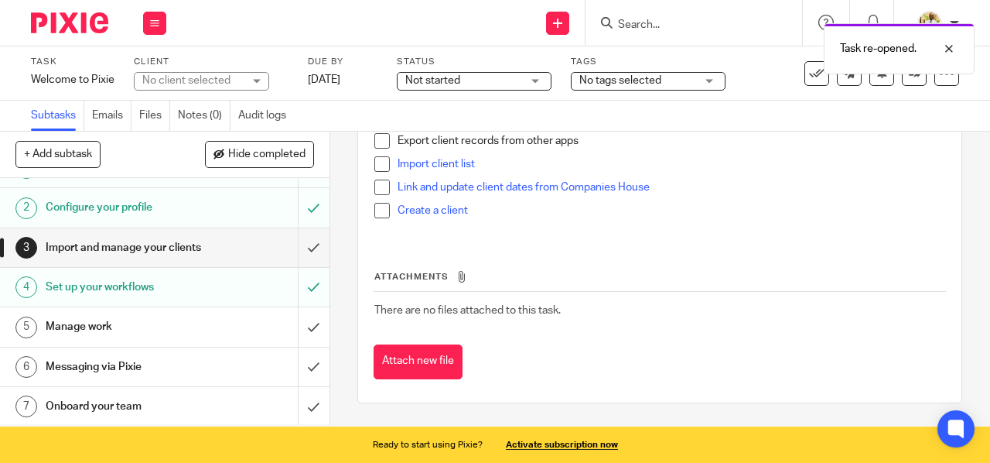
scroll to position [46, 0]
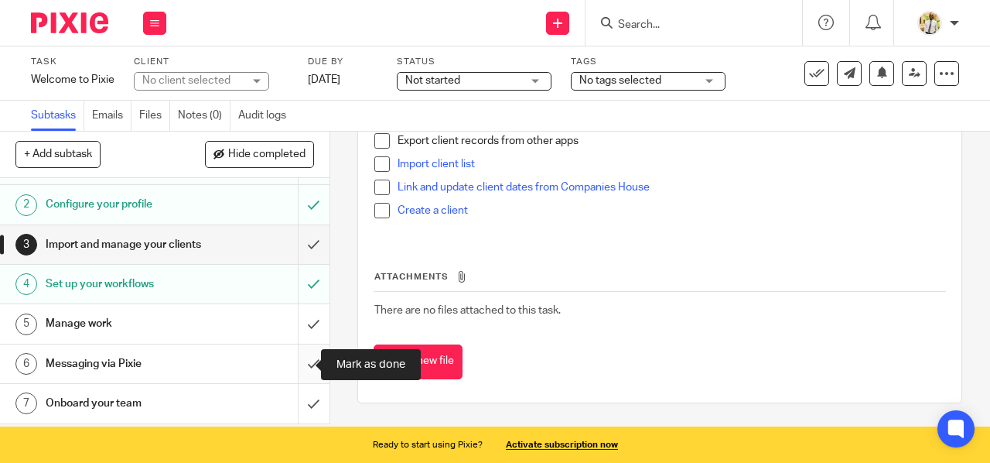
click at [296, 365] on input "submit" at bounding box center [164, 363] width 329 height 39
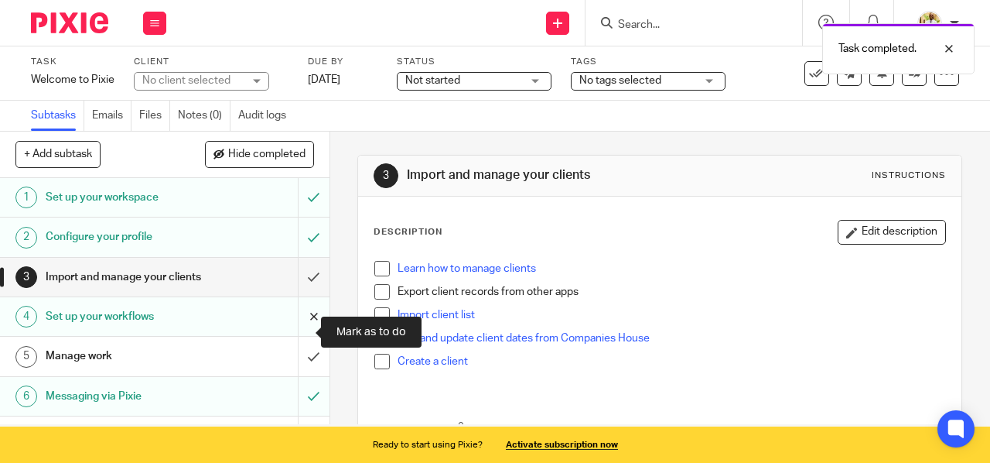
click at [301, 336] on input "submit" at bounding box center [164, 316] width 329 height 39
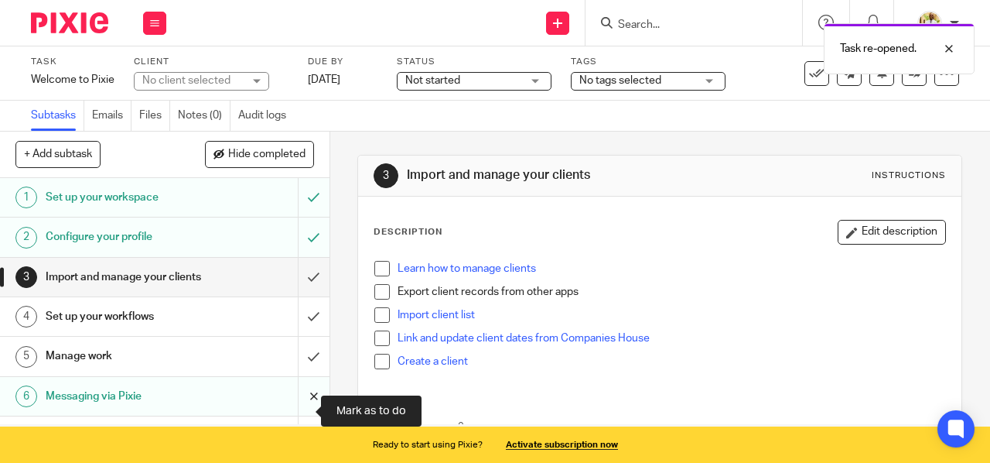
click at [300, 414] on input "submit" at bounding box center [164, 396] width 329 height 39
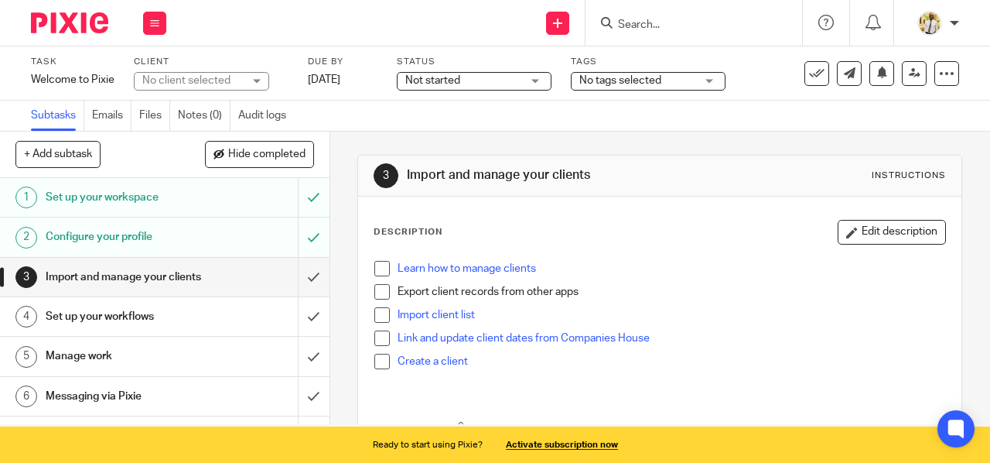
scroll to position [46, 0]
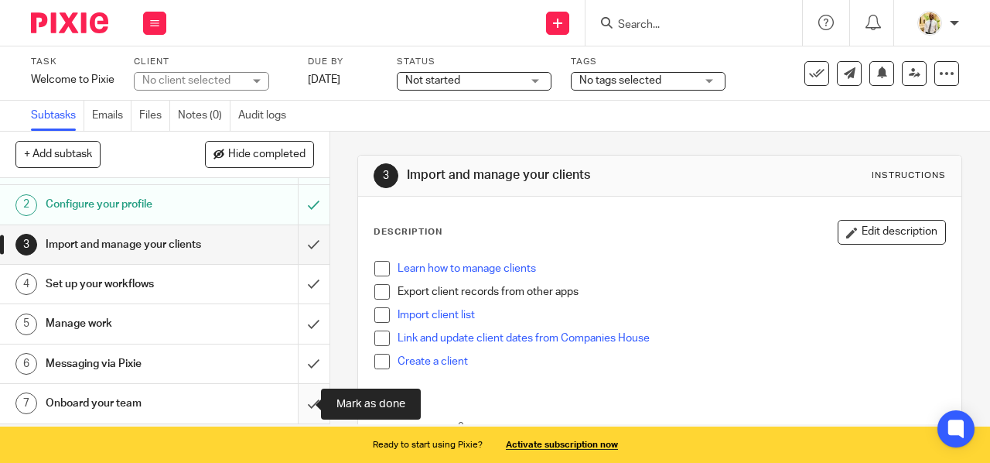
click at [297, 403] on input "submit" at bounding box center [164, 403] width 329 height 39
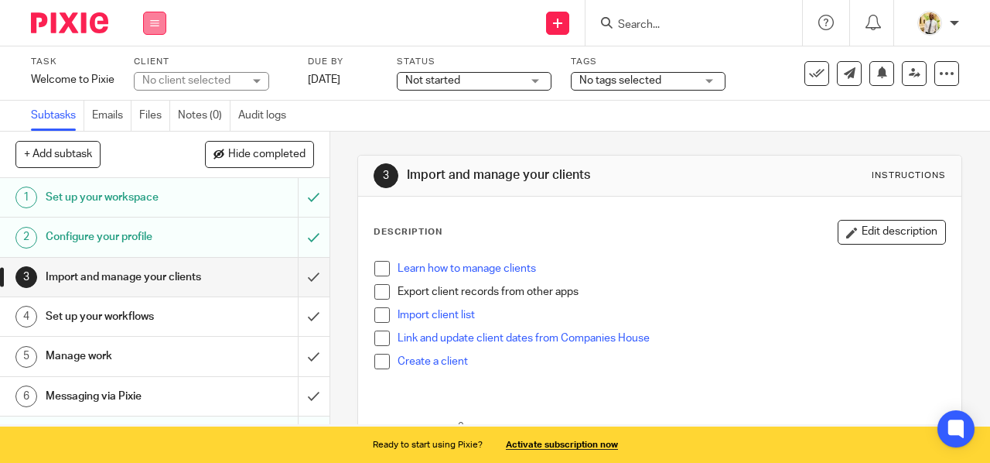
click at [153, 25] on icon at bounding box center [154, 23] width 9 height 9
click at [153, 70] on link "Work" at bounding box center [147, 72] width 27 height 11
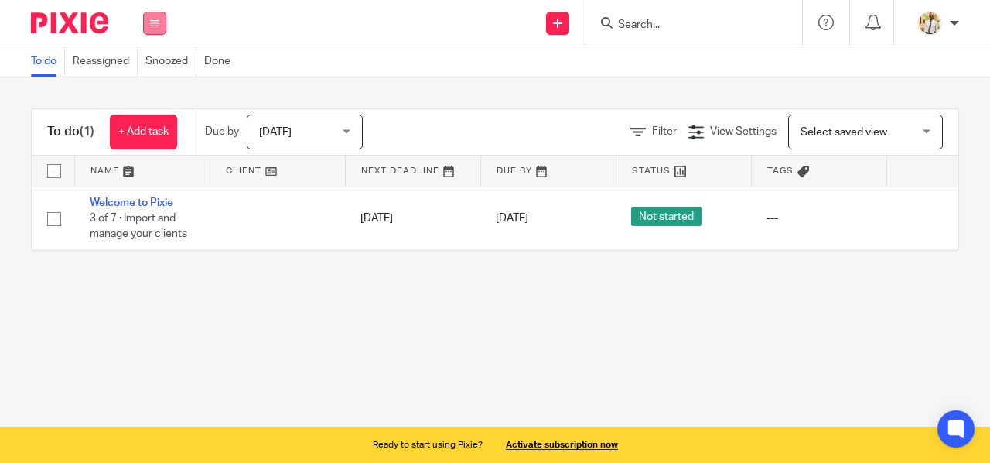
click at [156, 19] on icon at bounding box center [154, 23] width 9 height 9
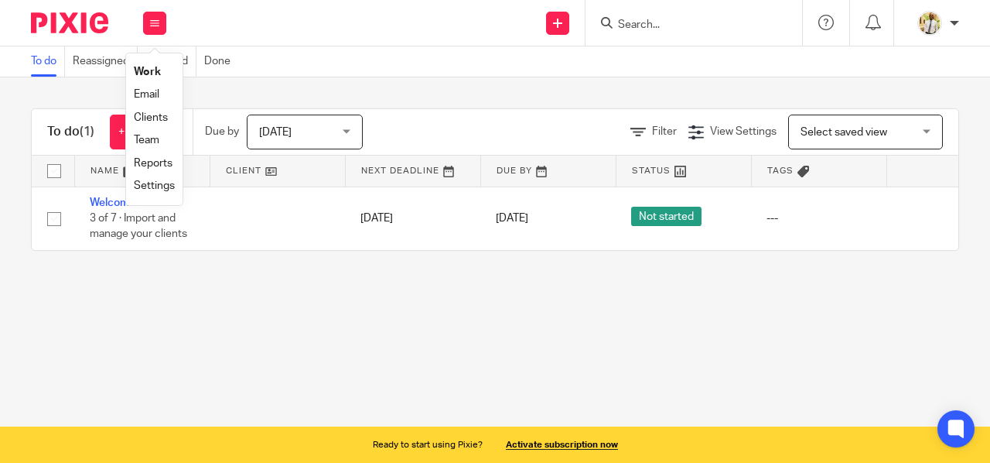
click at [157, 74] on link "Work" at bounding box center [147, 72] width 27 height 11
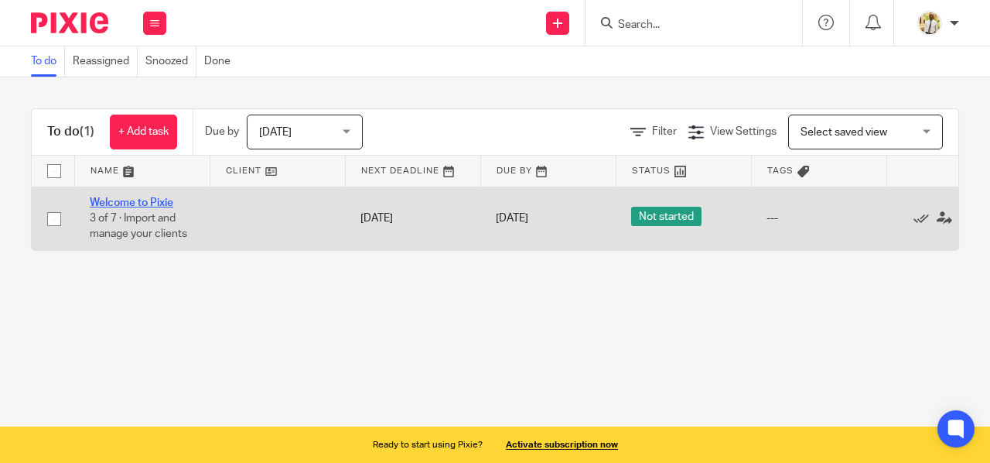
click at [153, 202] on link "Welcome to Pixie" at bounding box center [132, 202] width 84 height 11
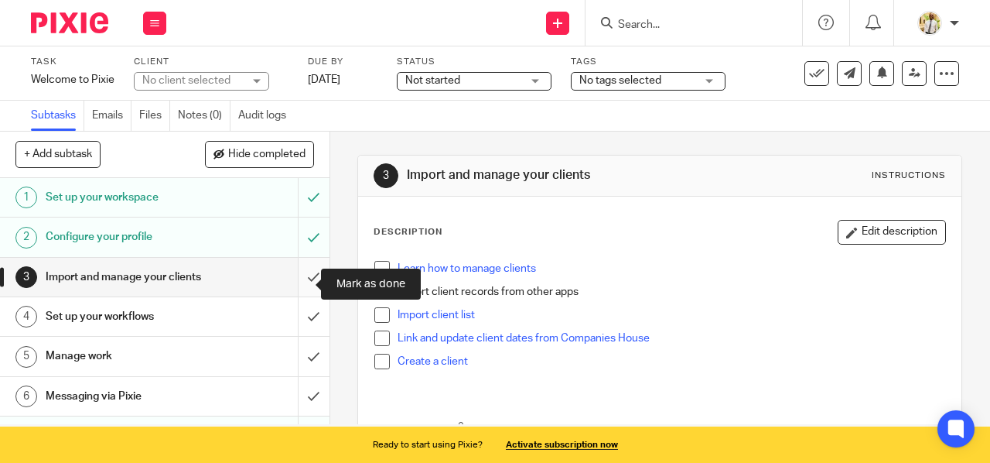
click at [298, 293] on input "submit" at bounding box center [164, 277] width 329 height 39
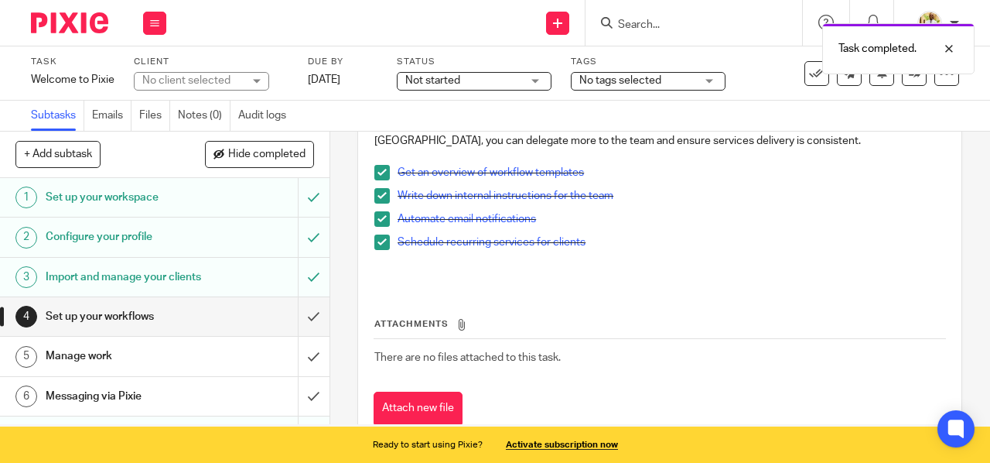
scroll to position [190, 0]
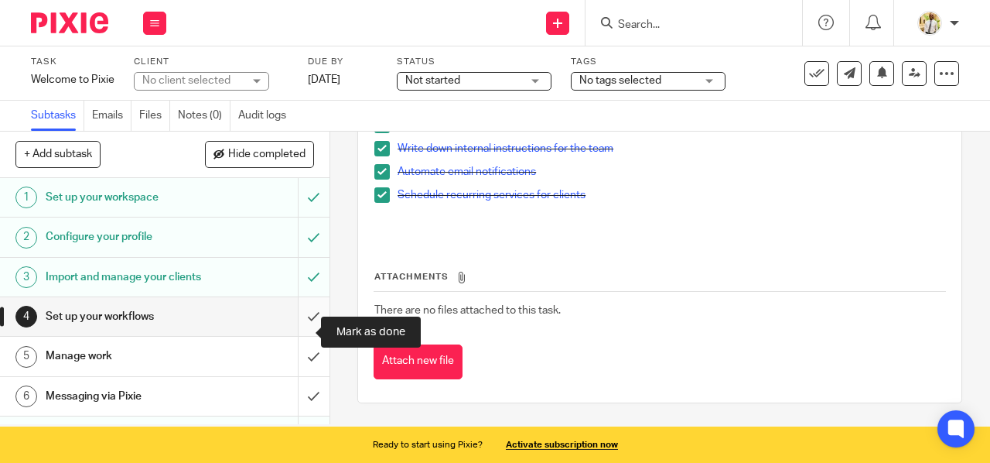
click at [306, 336] on input "submit" at bounding box center [164, 316] width 329 height 39
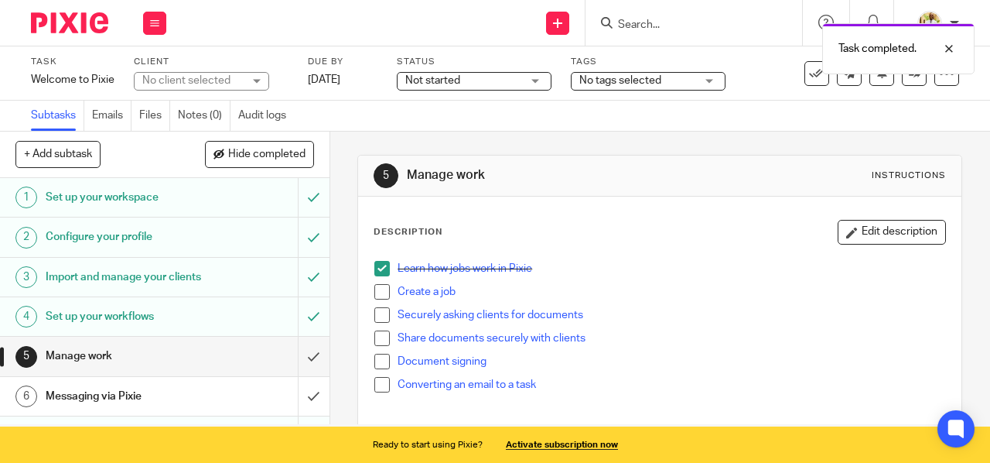
click at [376, 289] on span at bounding box center [381, 291] width 15 height 15
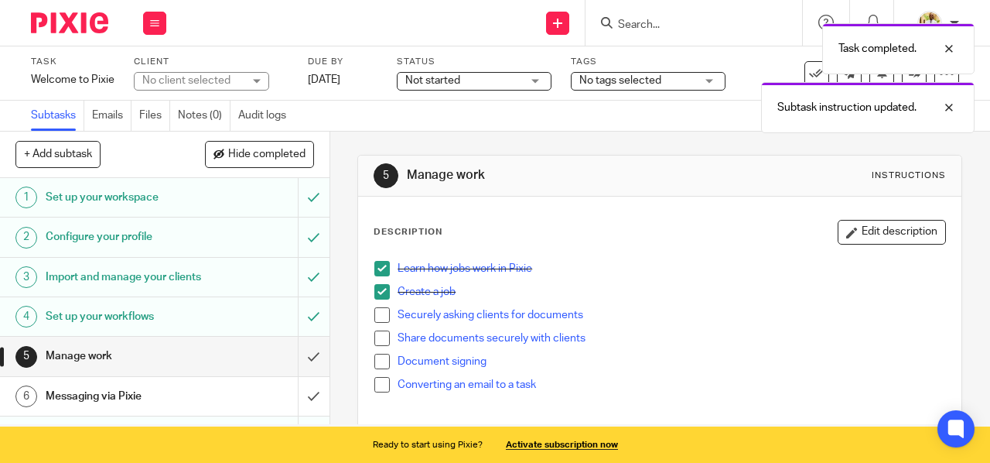
click at [375, 318] on span at bounding box center [381, 314] width 15 height 15
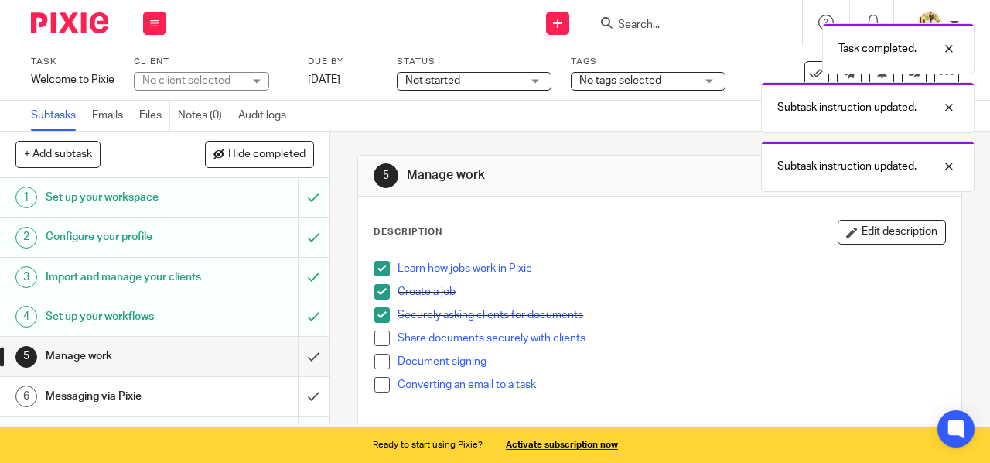
click at [375, 341] on span at bounding box center [381, 337] width 15 height 15
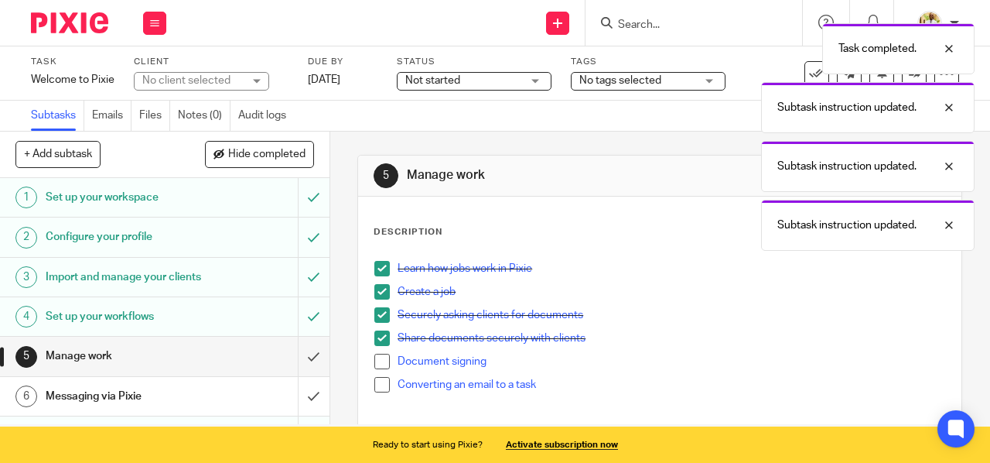
click at [374, 360] on span at bounding box center [381, 360] width 15 height 15
click at [374, 381] on span at bounding box center [381, 384] width 15 height 15
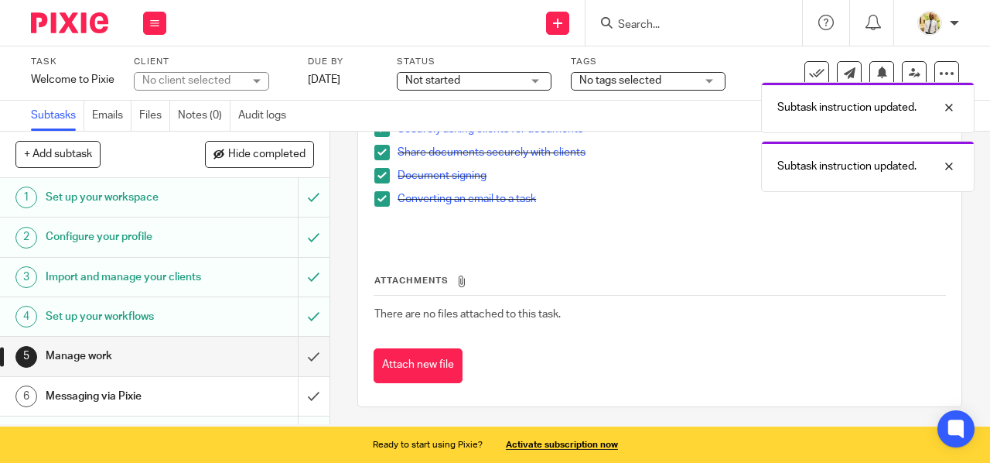
scroll to position [190, 0]
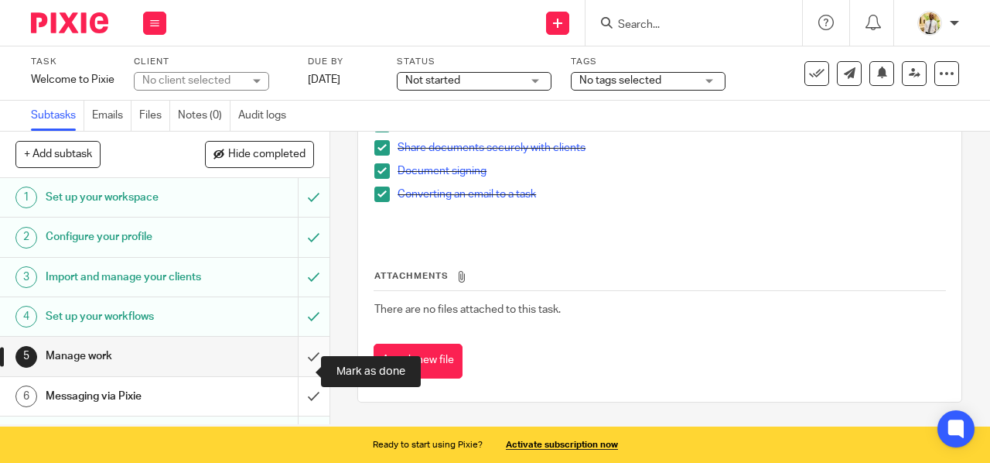
click at [300, 374] on input "submit" at bounding box center [164, 355] width 329 height 39
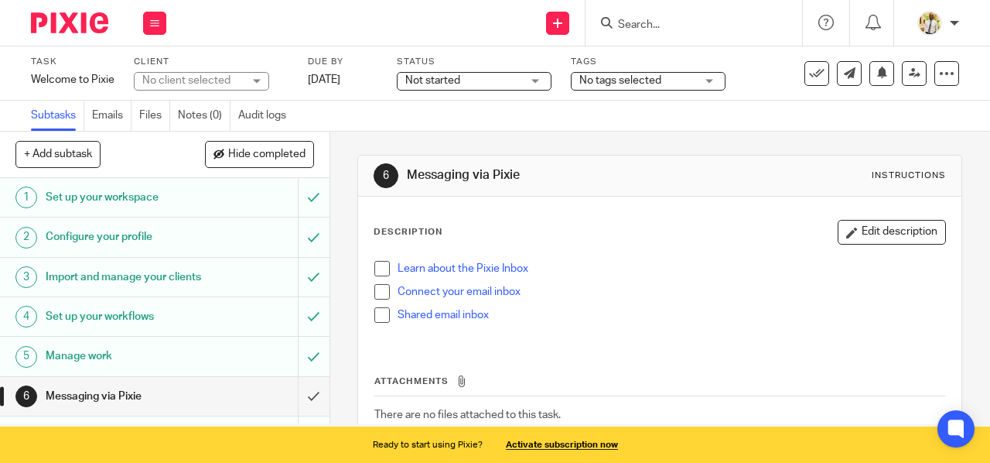
click at [375, 267] on span at bounding box center [381, 268] width 15 height 15
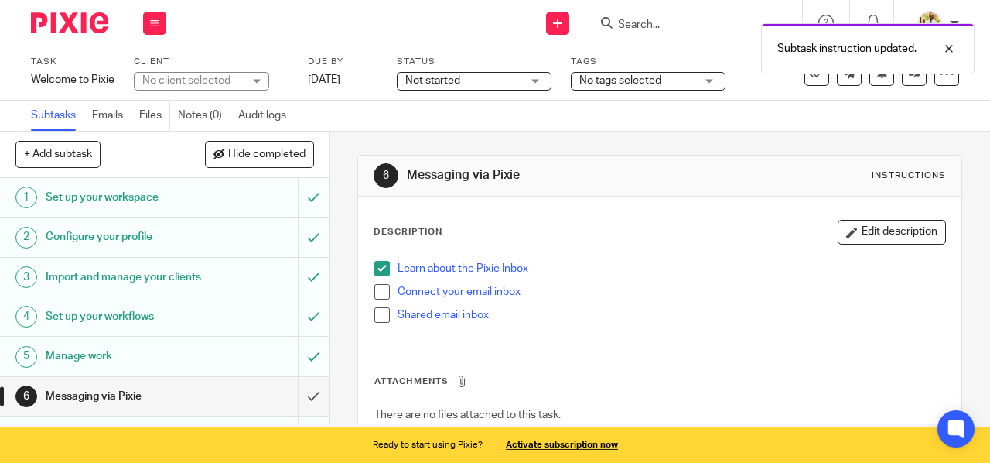
click at [375, 295] on span at bounding box center [381, 291] width 15 height 15
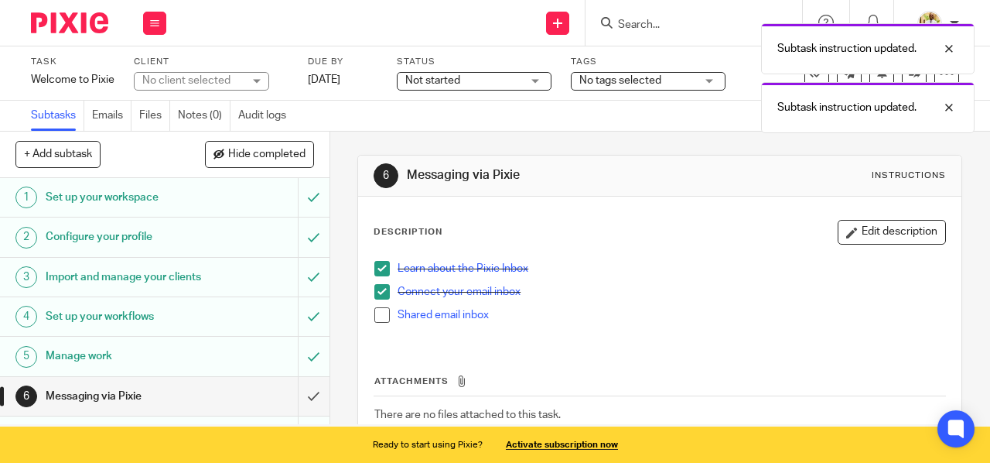
click at [374, 316] on span at bounding box center [381, 314] width 15 height 15
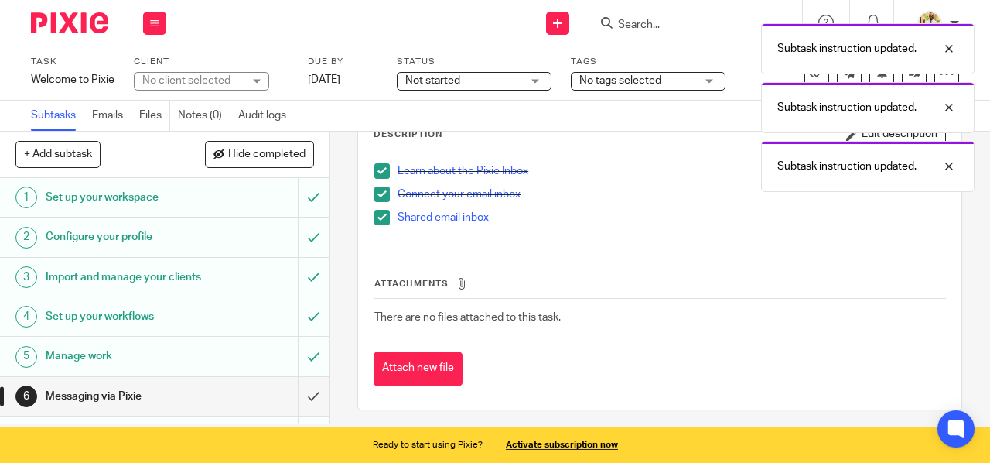
scroll to position [104, 0]
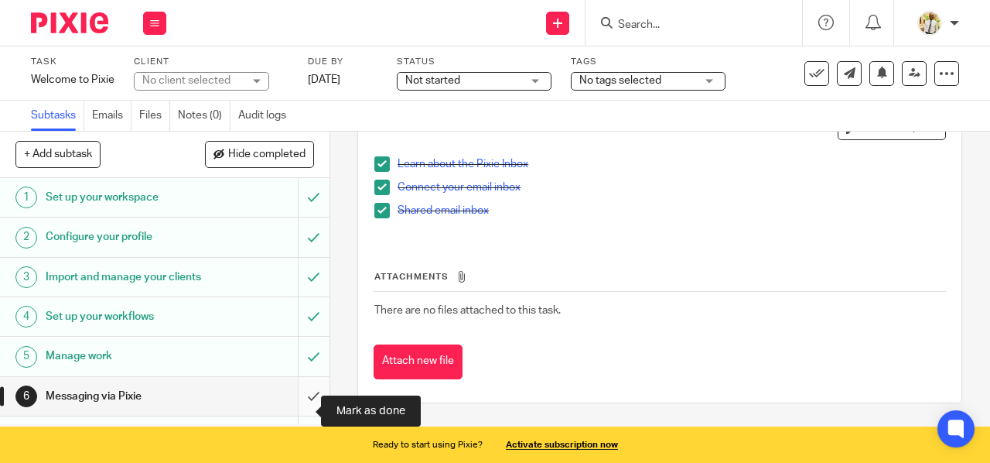
click at [299, 410] on input "submit" at bounding box center [164, 396] width 329 height 39
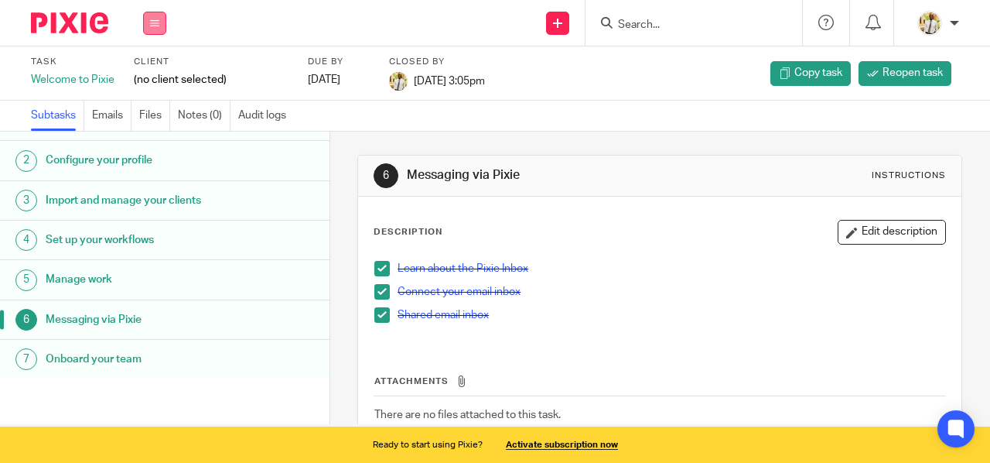
click at [154, 16] on button at bounding box center [154, 23] width 23 height 23
click at [158, 69] on link "Work" at bounding box center [147, 72] width 27 height 11
